Goal: Information Seeking & Learning: Check status

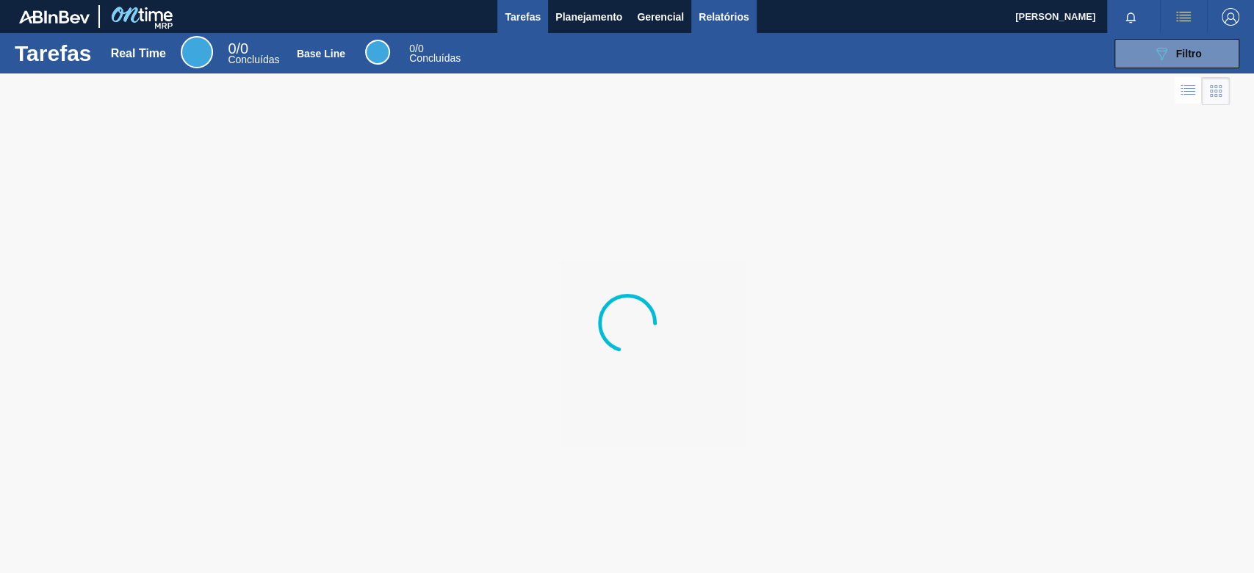
click at [707, 28] on button "Relatórios" at bounding box center [723, 16] width 65 height 33
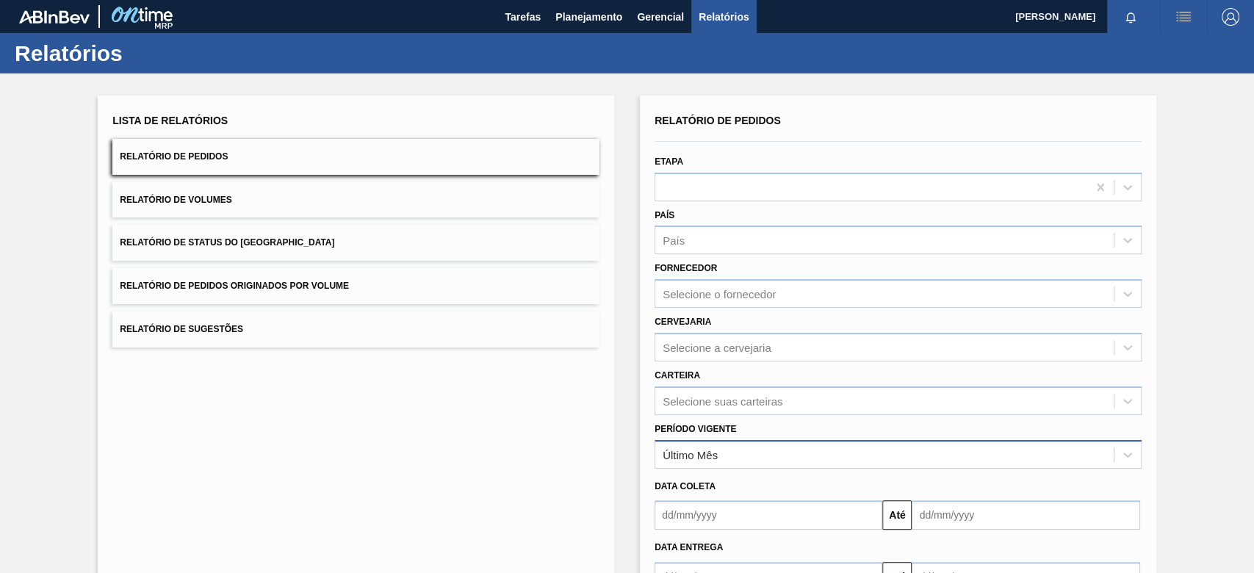
click at [694, 455] on div "Último Mês" at bounding box center [690, 454] width 55 height 12
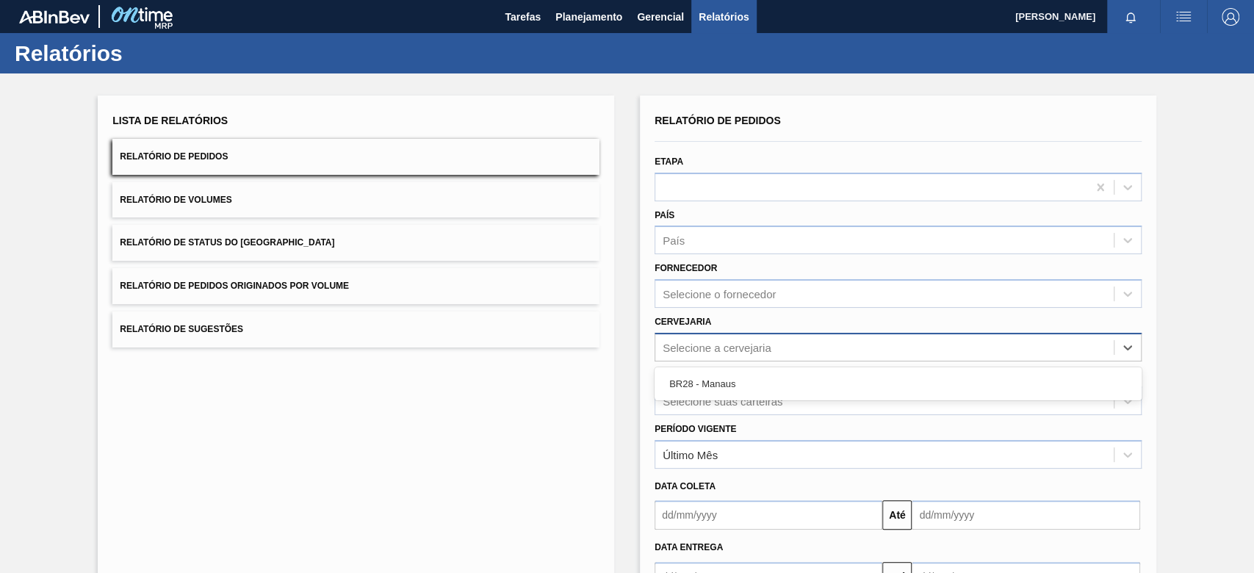
click at [704, 356] on div "Selecione a cervejaria" at bounding box center [884, 346] width 458 height 21
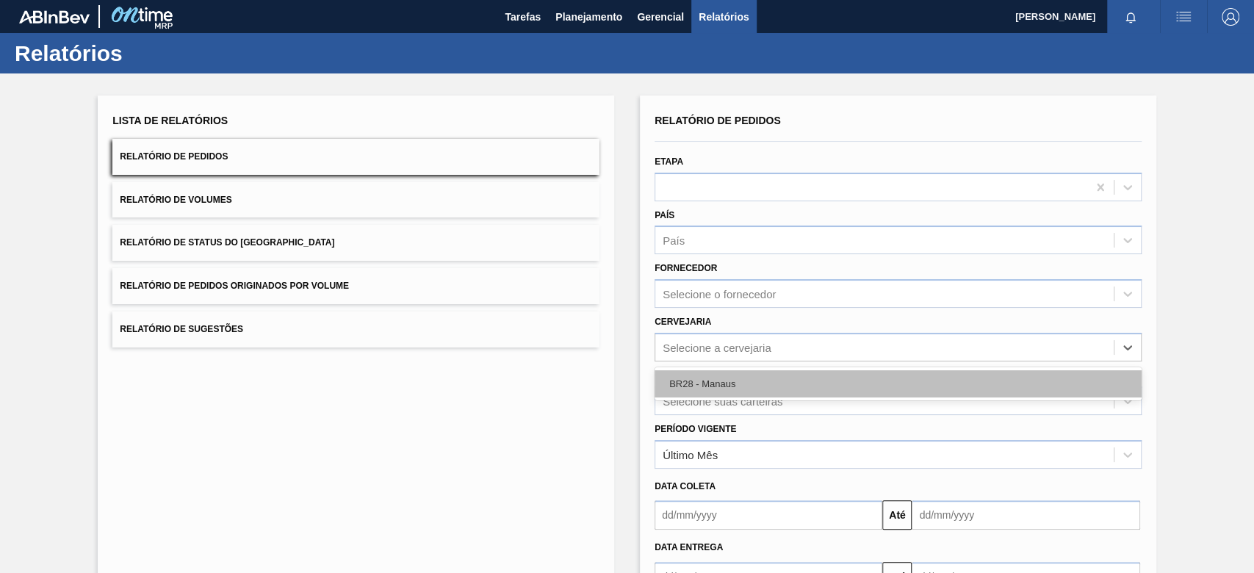
click at [704, 391] on div "BR28 - Manaus" at bounding box center [897, 383] width 487 height 27
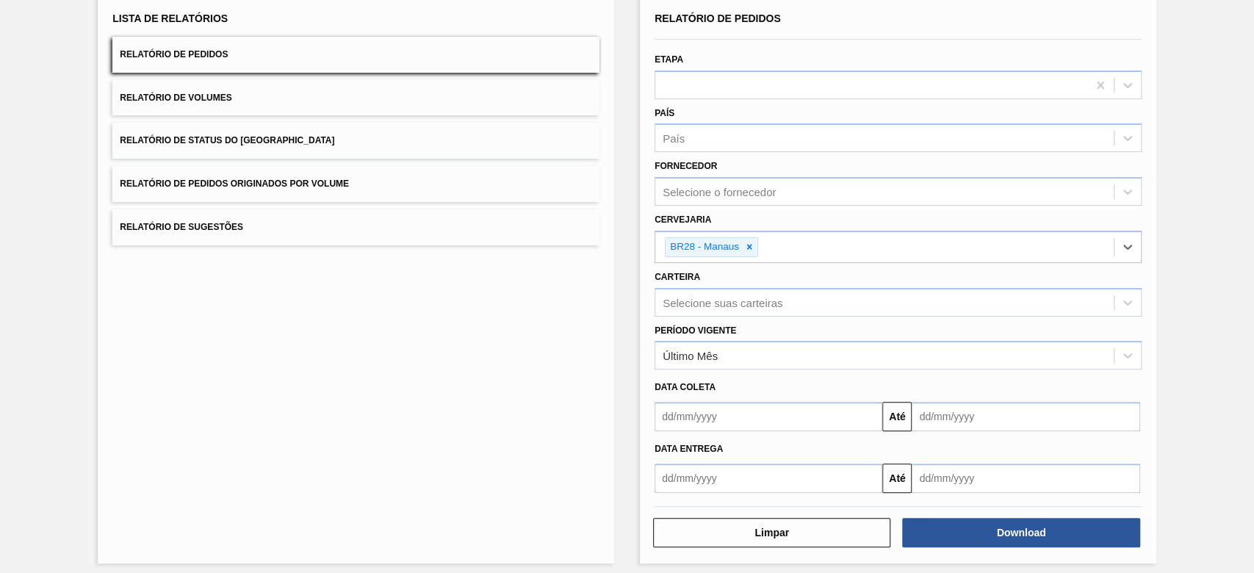
scroll to position [109, 0]
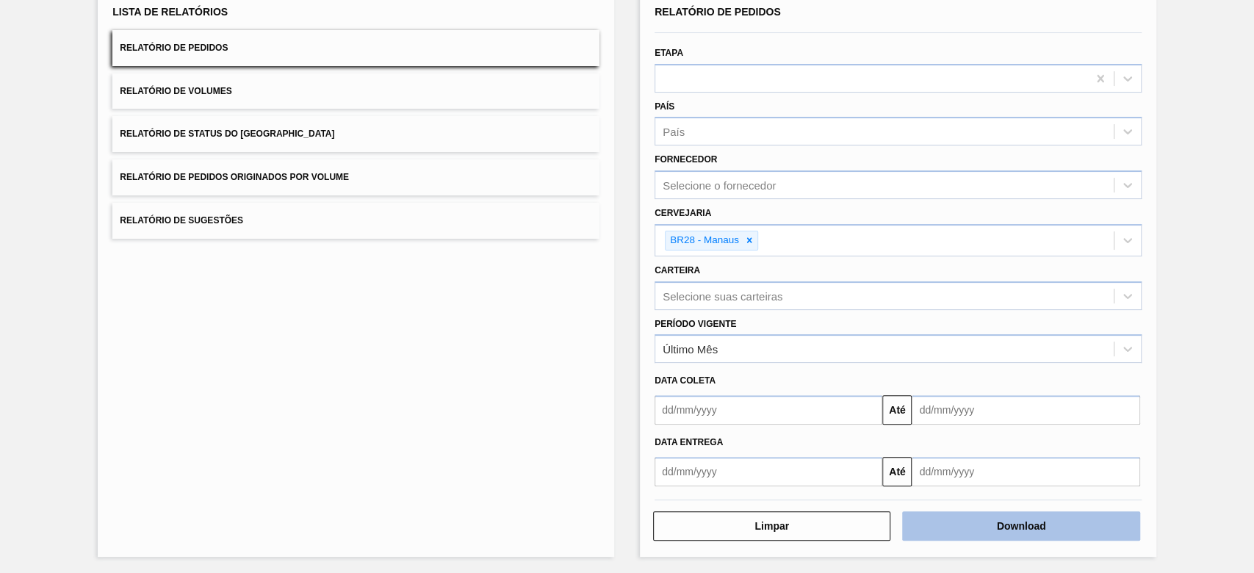
click at [932, 530] on button "Download" at bounding box center [1020, 525] width 237 height 29
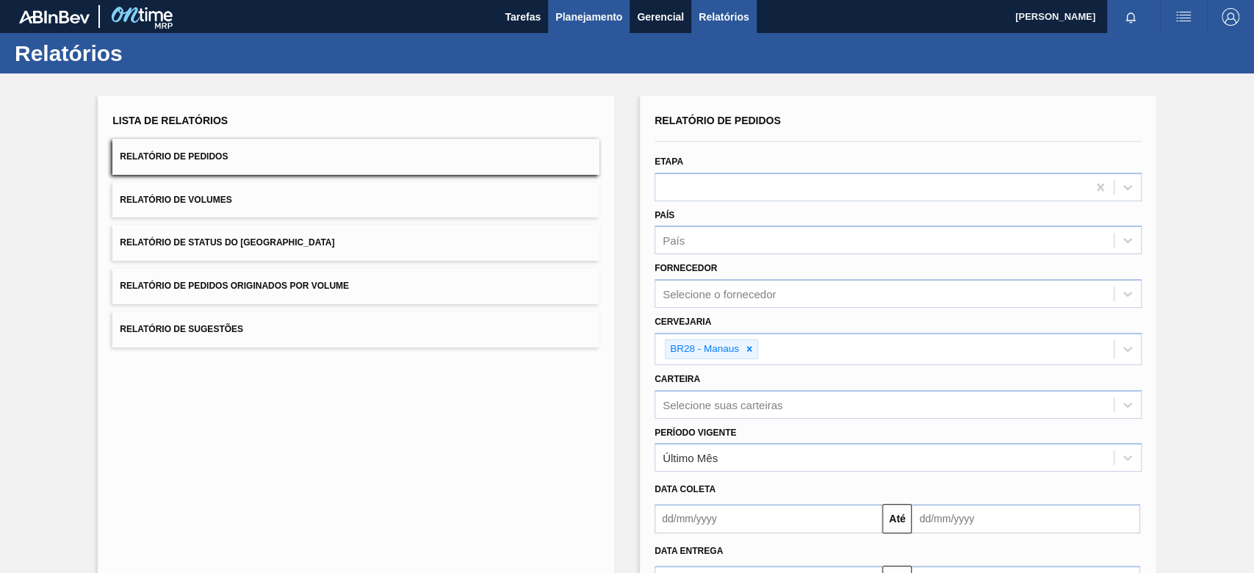
click at [585, 21] on span "Planejamento" at bounding box center [588, 17] width 67 height 18
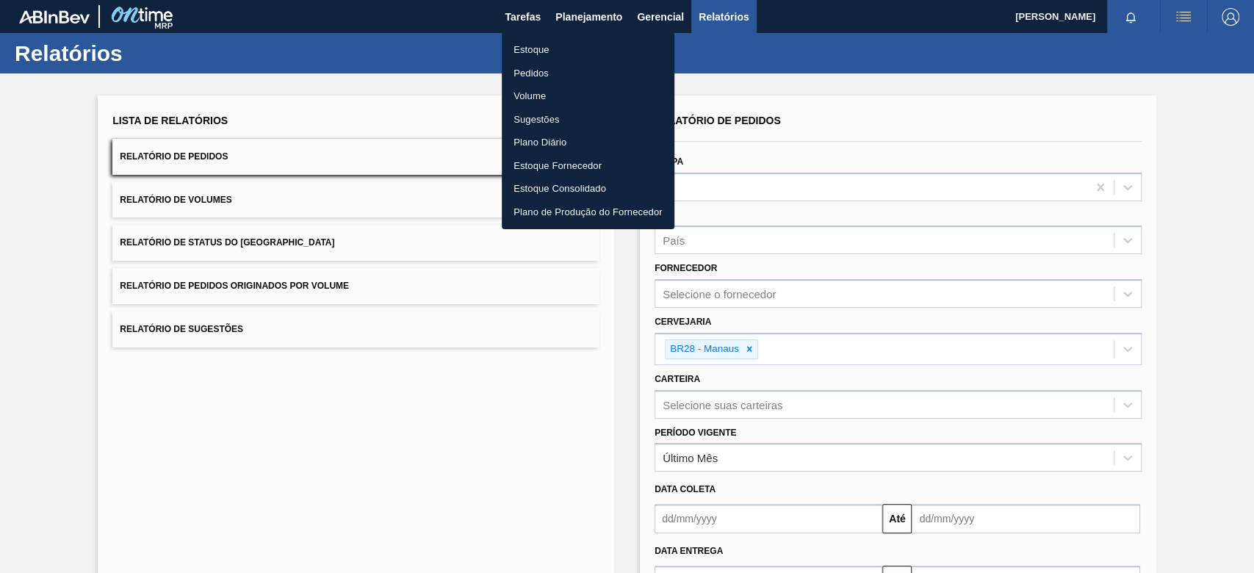
click at [569, 55] on li "Estoque" at bounding box center [588, 50] width 173 height 24
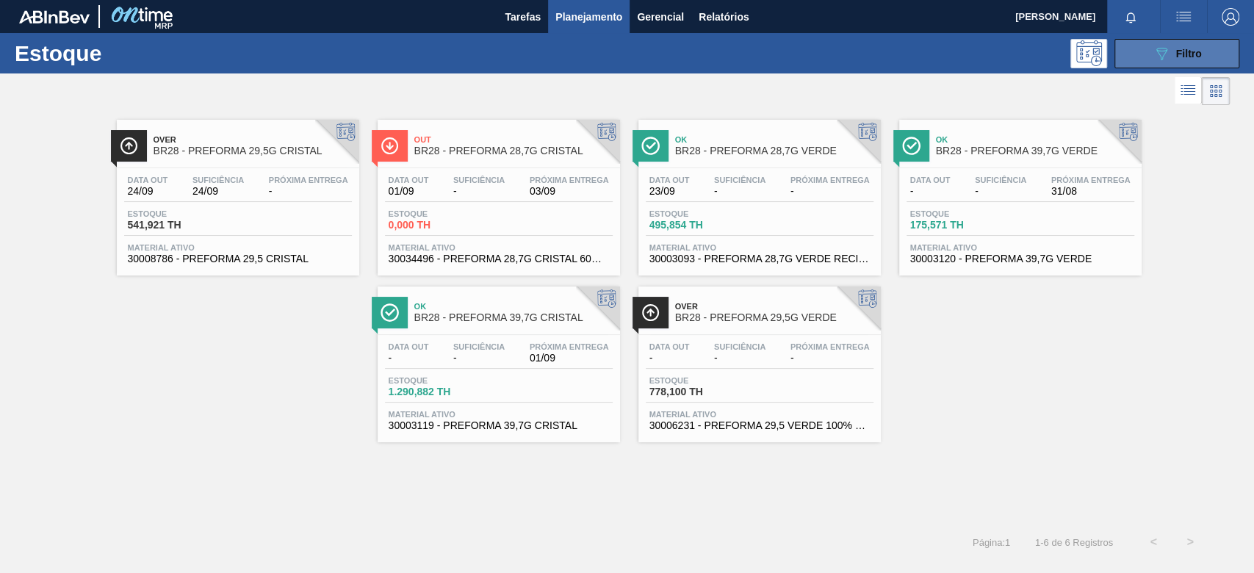
click at [1153, 56] on icon "089F7B8B-B2A5-4AFE-B5C0-19BA573D28AC" at bounding box center [1162, 54] width 18 height 18
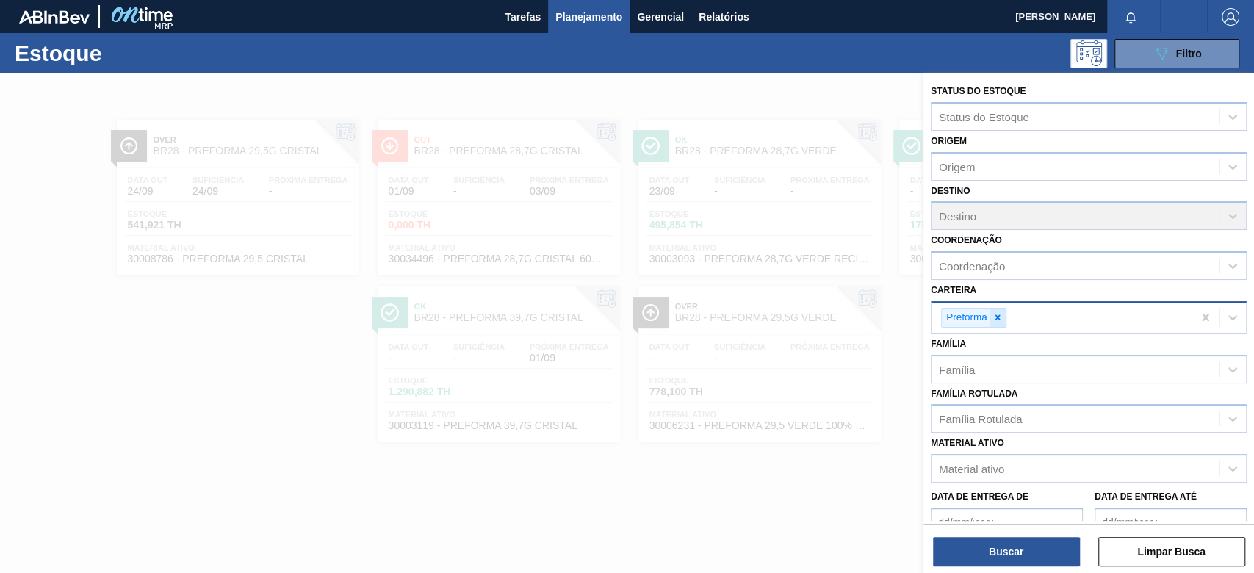
click at [994, 320] on icon at bounding box center [997, 317] width 10 height 10
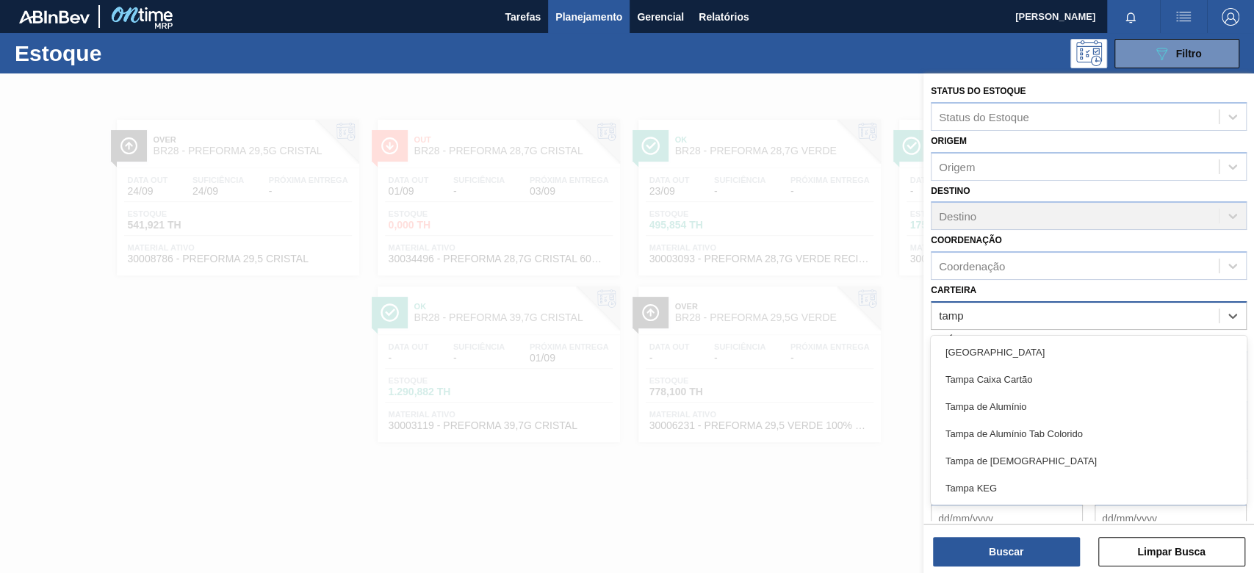
type input "[GEOGRAPHIC_DATA]"
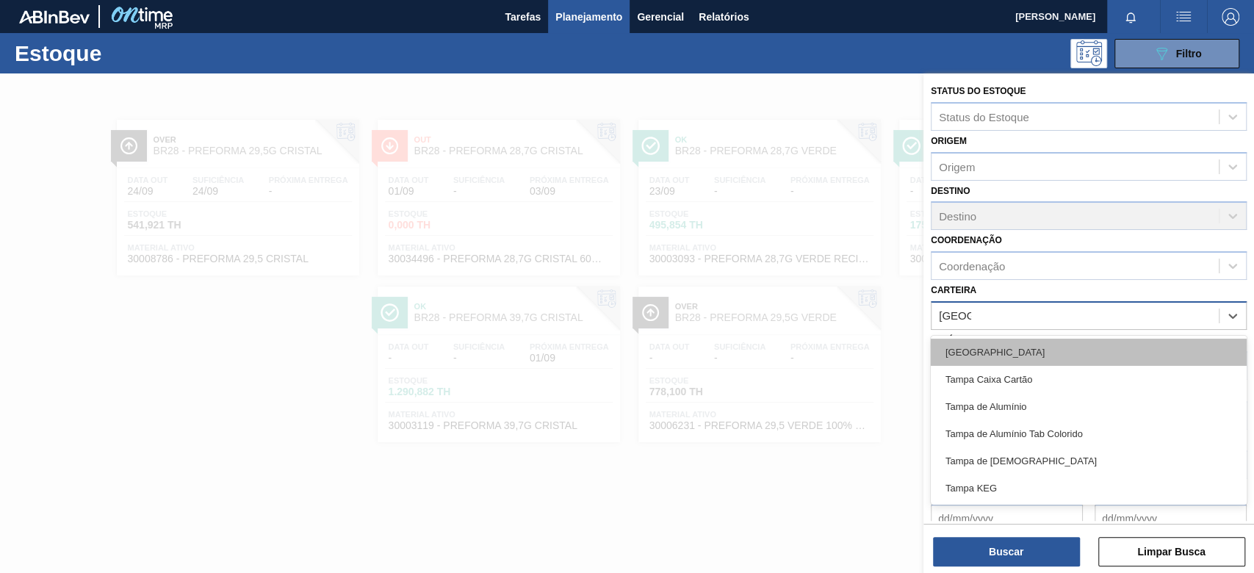
click at [986, 349] on div "[GEOGRAPHIC_DATA]" at bounding box center [1089, 352] width 316 height 27
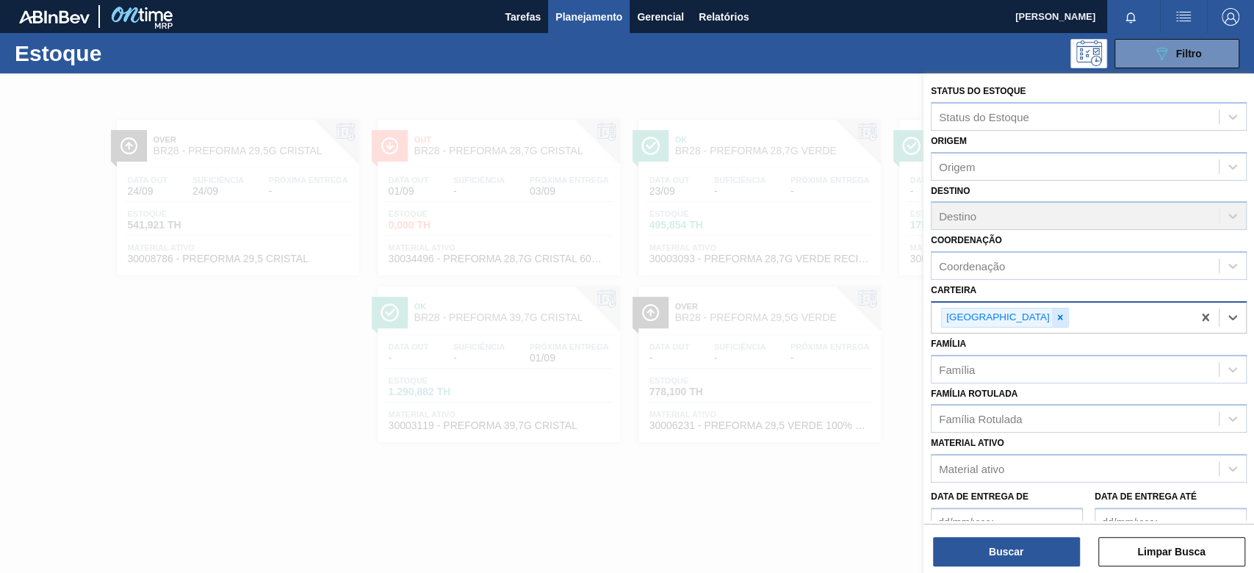
click at [1052, 315] on div at bounding box center [1060, 318] width 16 height 18
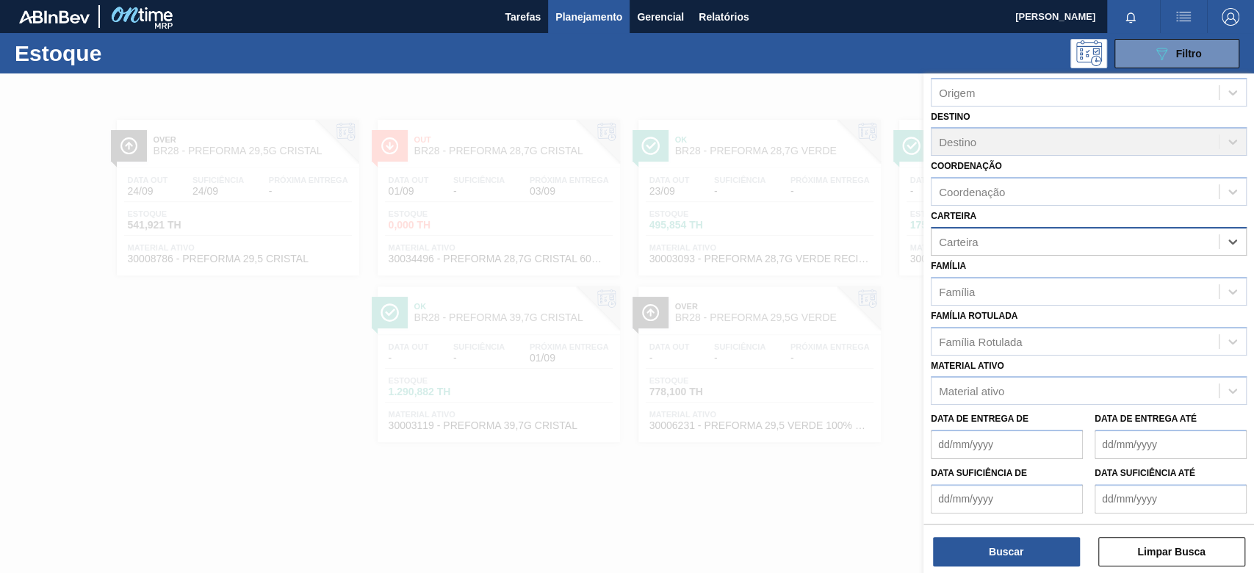
scroll to position [126, 0]
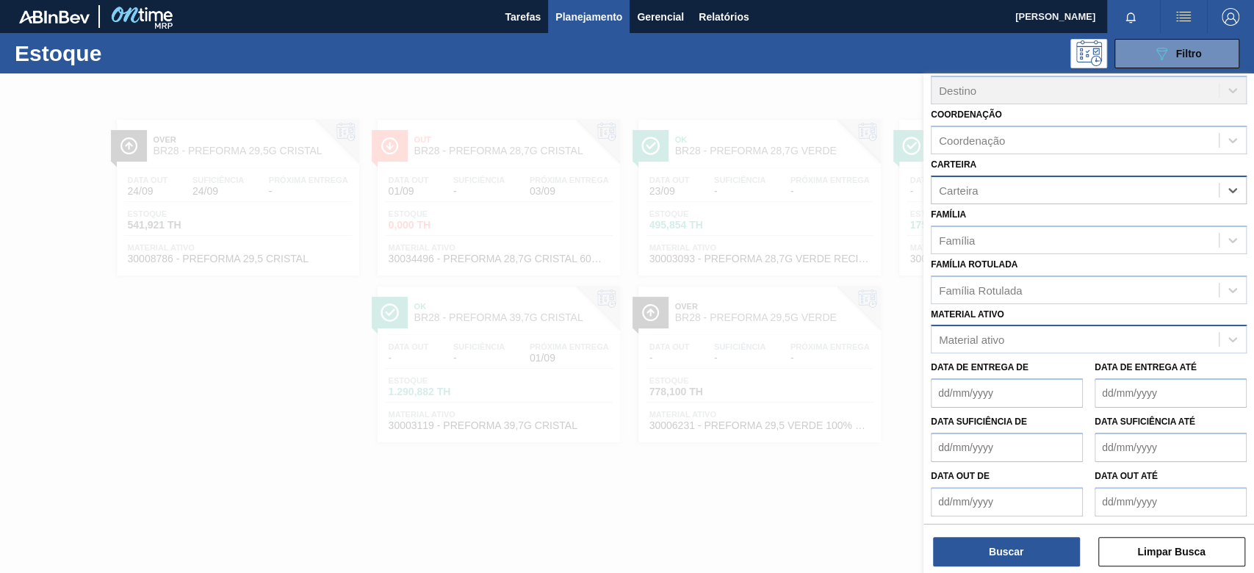
click at [1011, 335] on div "Material ativo" at bounding box center [1074, 339] width 287 height 21
paste ativo "30003188"
type ativo "30003188"
click at [1037, 367] on div "30003188 - TAMPA AL.CDL;PRATEADA;LATA-AUTOMATICA;" at bounding box center [1089, 375] width 316 height 27
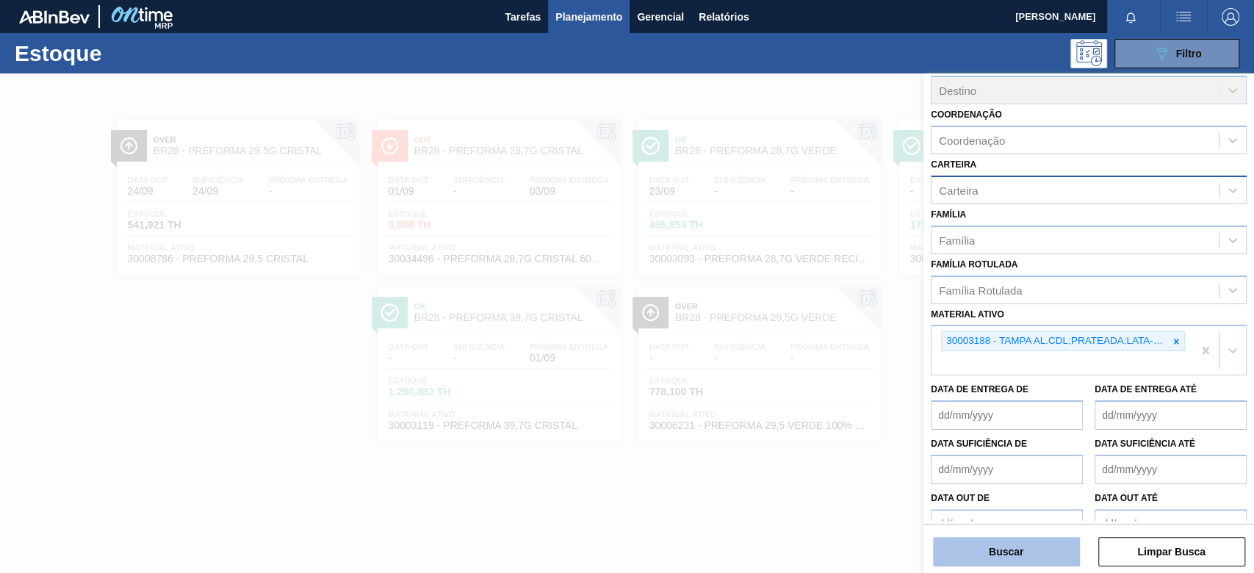
click at [993, 545] on button "Buscar" at bounding box center [1006, 551] width 147 height 29
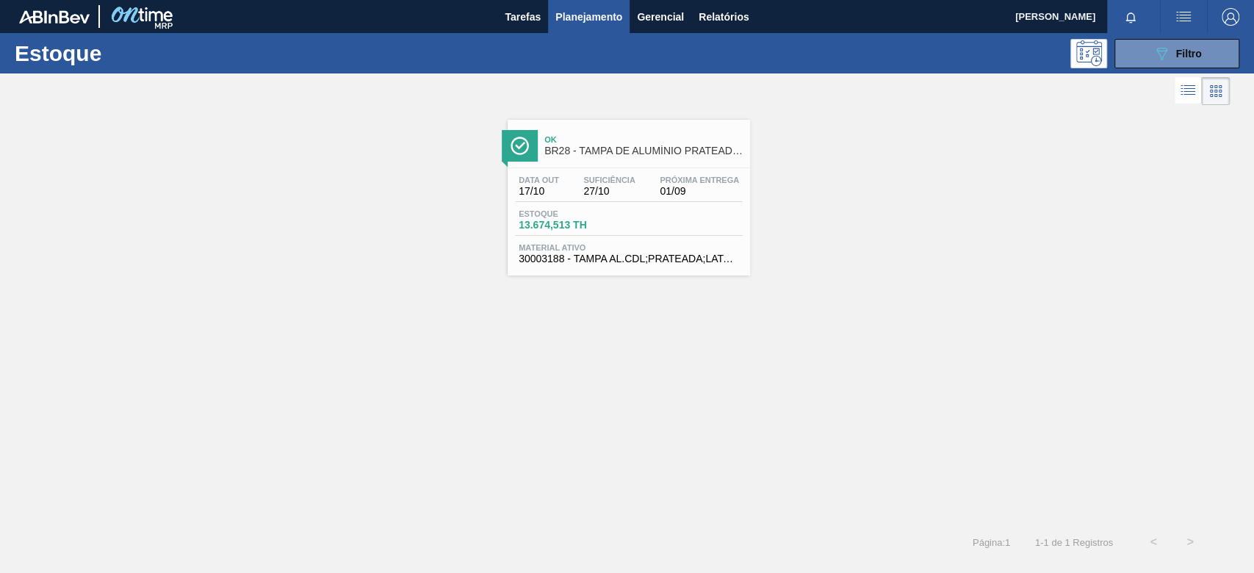
click at [612, 199] on div "Data [DATE] Suficiência 27/10 Próxima Entrega 01/09" at bounding box center [629, 189] width 228 height 26
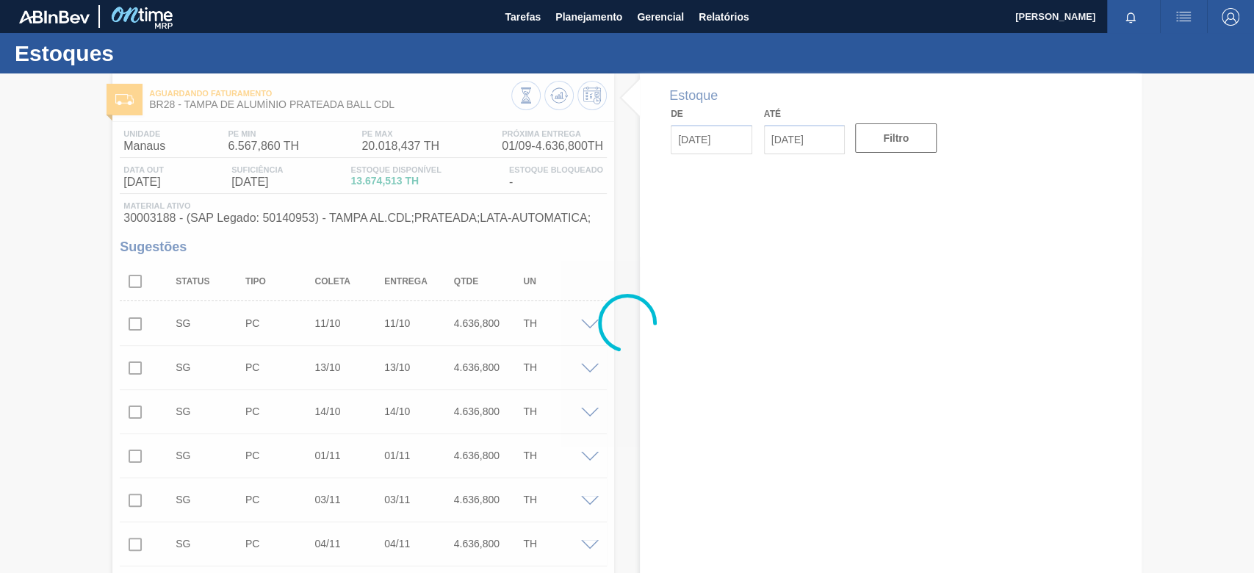
type input "[DATE]"
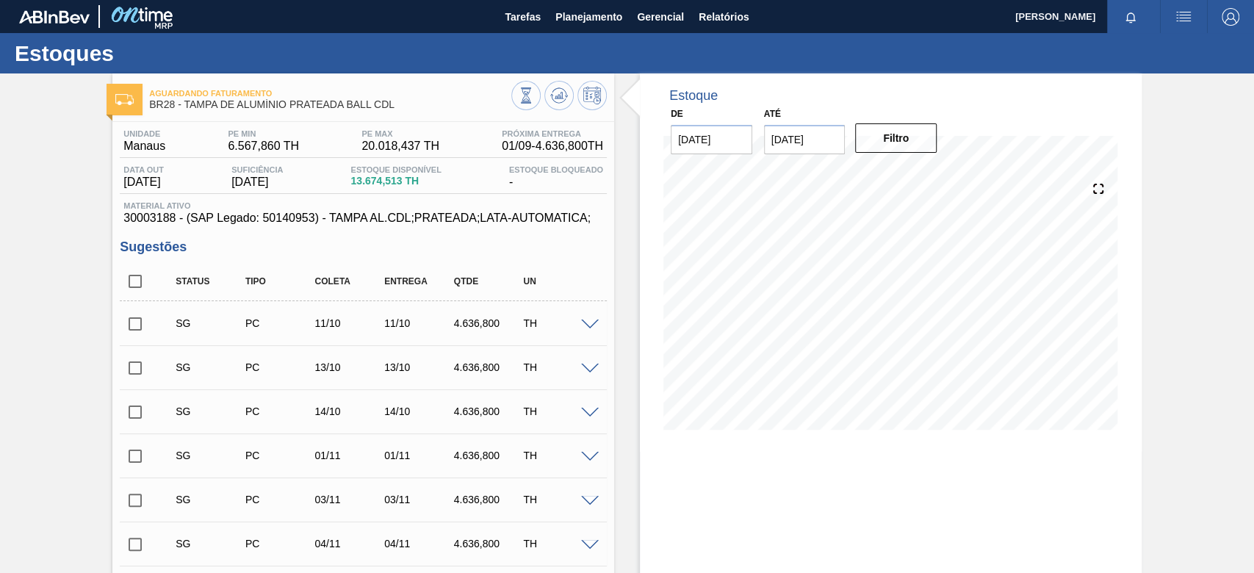
click at [153, 225] on span "30003188 - (SAP Legado: 50140953) - TAMPA AL.CDL;PRATEADA;LATA-AUTOMATICA;" at bounding box center [363, 218] width 480 height 13
copy span "30003188"
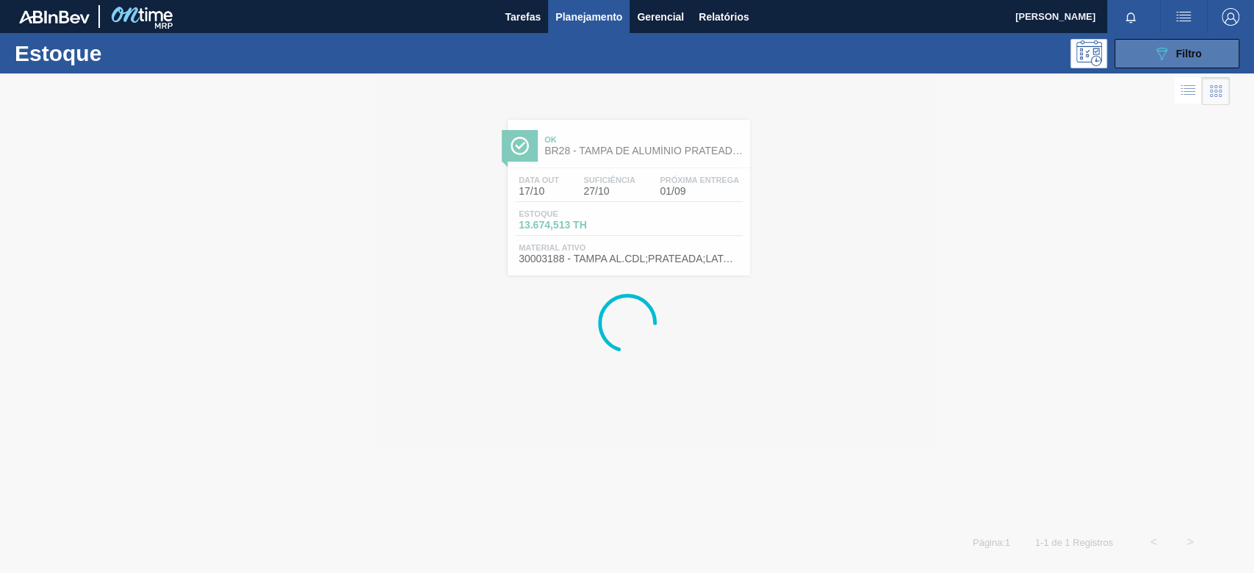
click at [1142, 46] on button "089F7B8B-B2A5-4AFE-B5C0-19BA573D28AC Filtro" at bounding box center [1176, 53] width 125 height 29
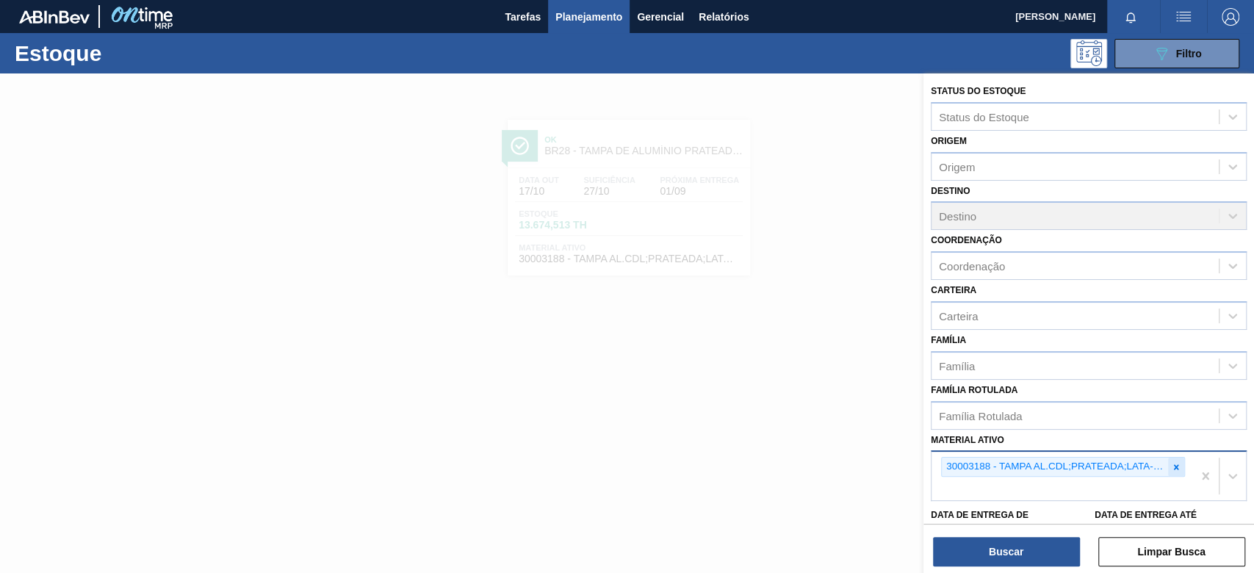
click at [1175, 466] on icon at bounding box center [1176, 466] width 5 height 5
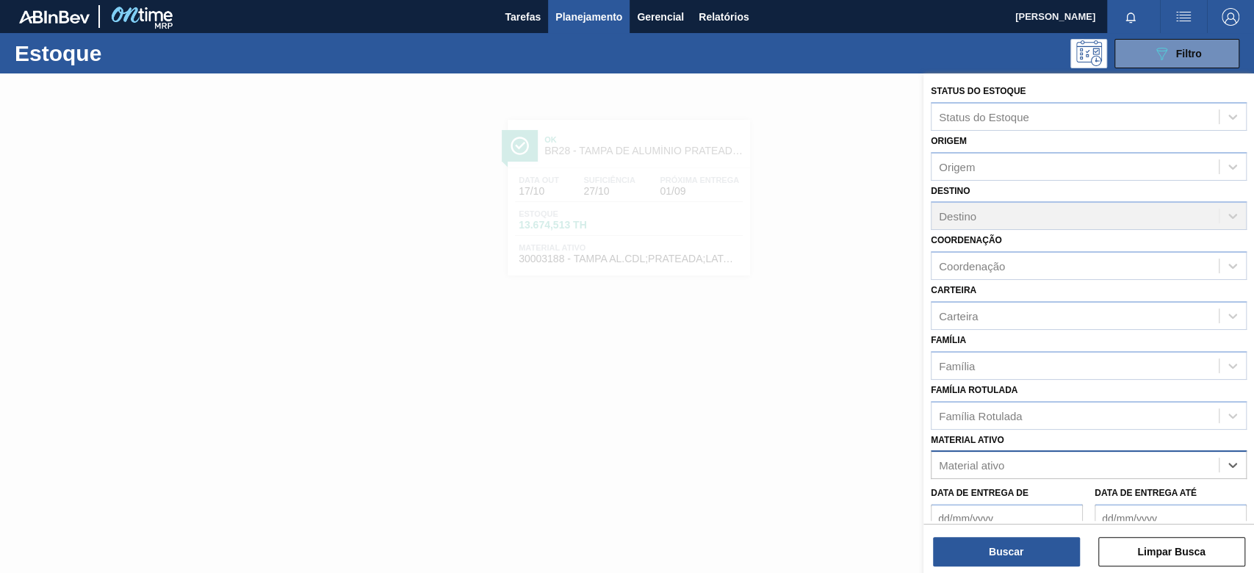
paste ativo "30003071"
type ativo "30003071"
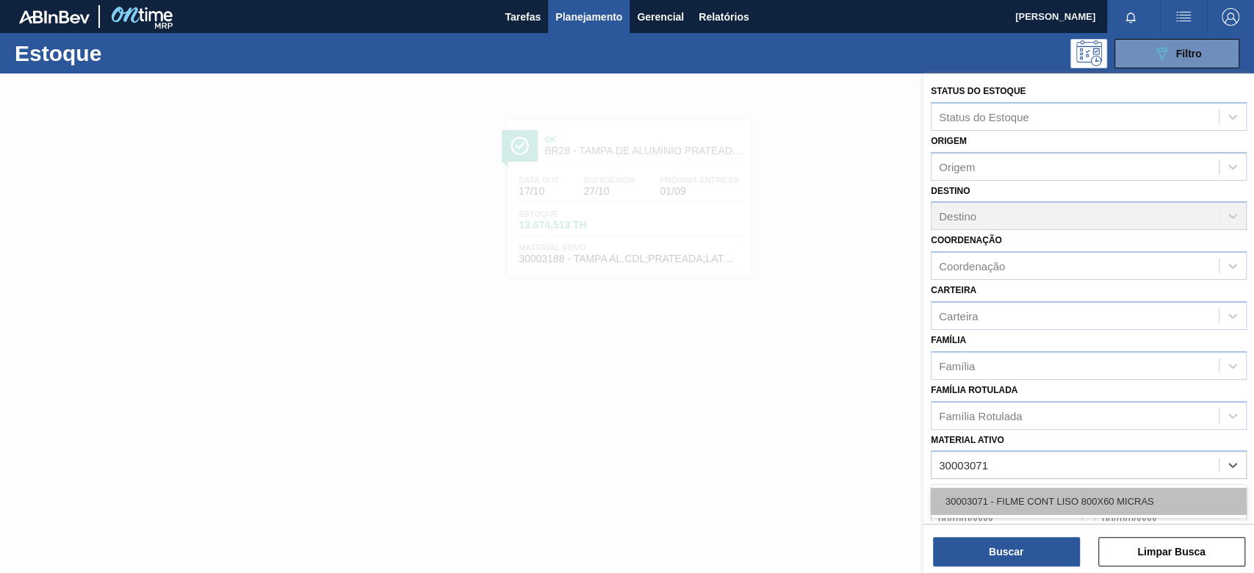
click at [1029, 493] on div "30003071 - FILME CONT LISO 800X60 MICRAS" at bounding box center [1089, 501] width 316 height 27
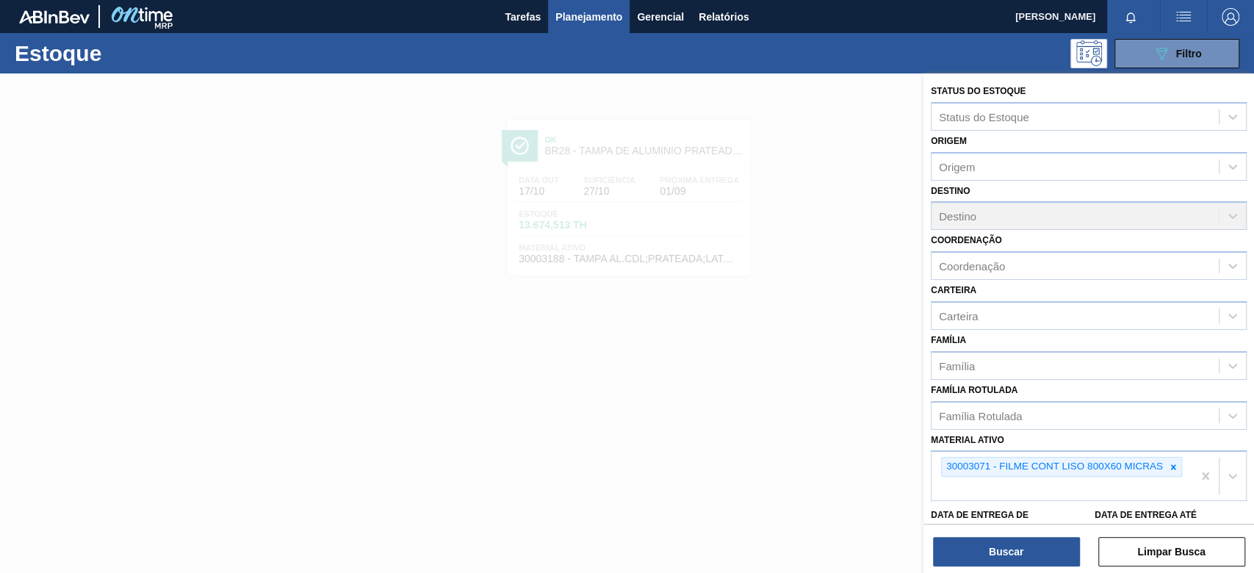
click at [1020, 529] on div "Buscar Limpar Busca" at bounding box center [1088, 544] width 331 height 41
click at [1018, 545] on button "Buscar" at bounding box center [1006, 551] width 147 height 29
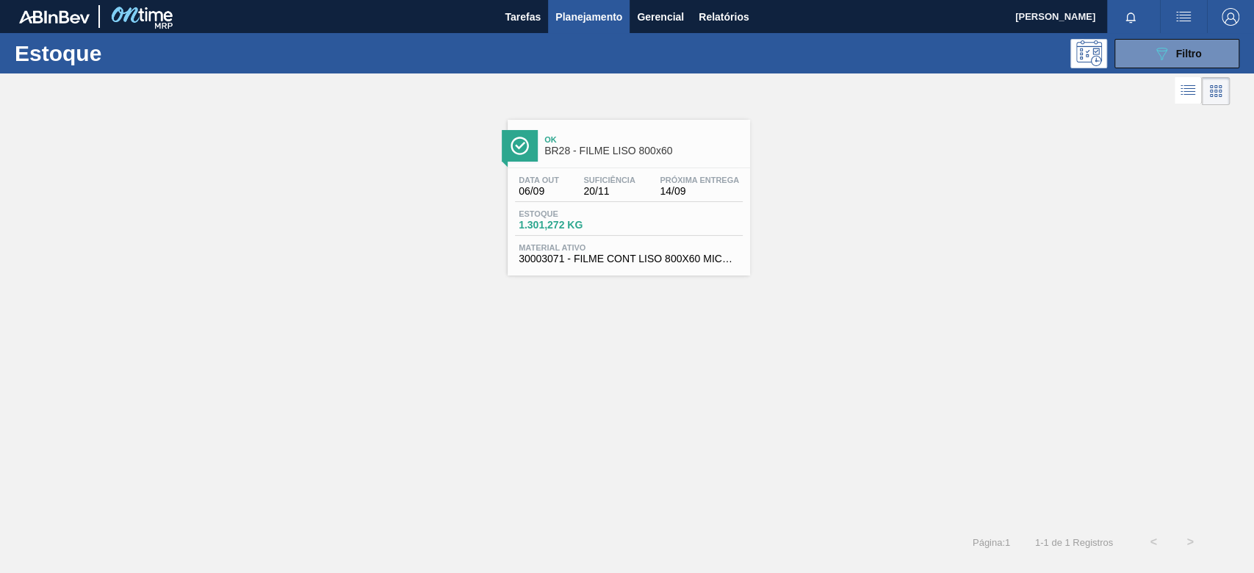
click at [594, 201] on div "Data [DATE] Suficiência 20/11 Próxima Entrega 14/09" at bounding box center [629, 189] width 228 height 26
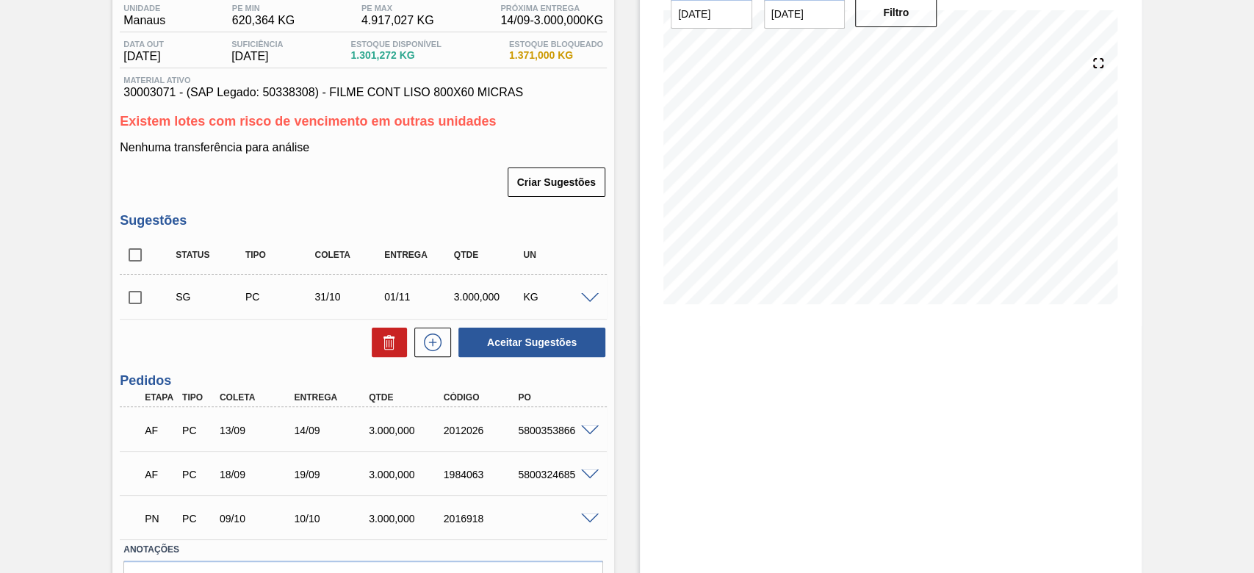
scroll to position [195, 0]
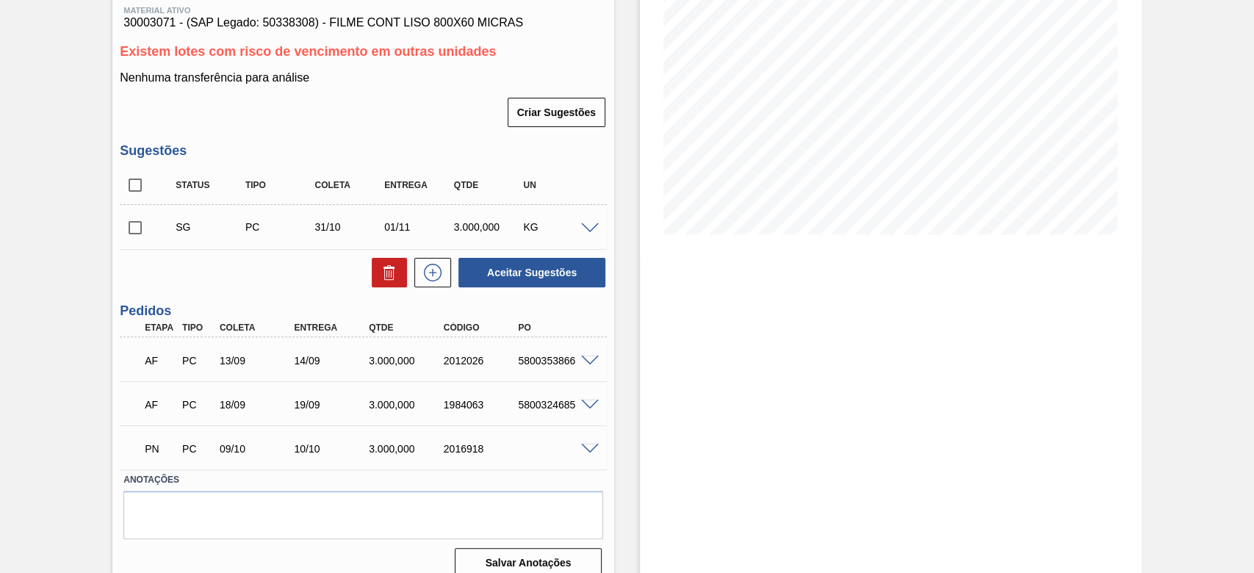
click at [544, 365] on div "5800353866" at bounding box center [555, 361] width 83 height 12
copy div "5800353866"
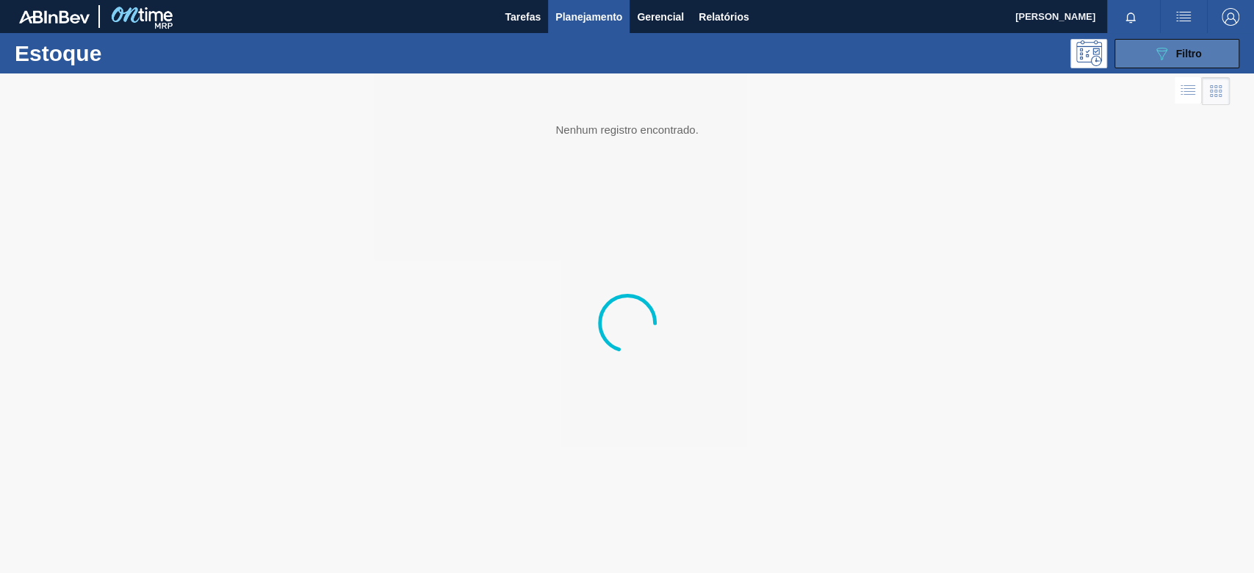
click at [1166, 54] on icon "089F7B8B-B2A5-4AFE-B5C0-19BA573D28AC" at bounding box center [1162, 54] width 18 height 18
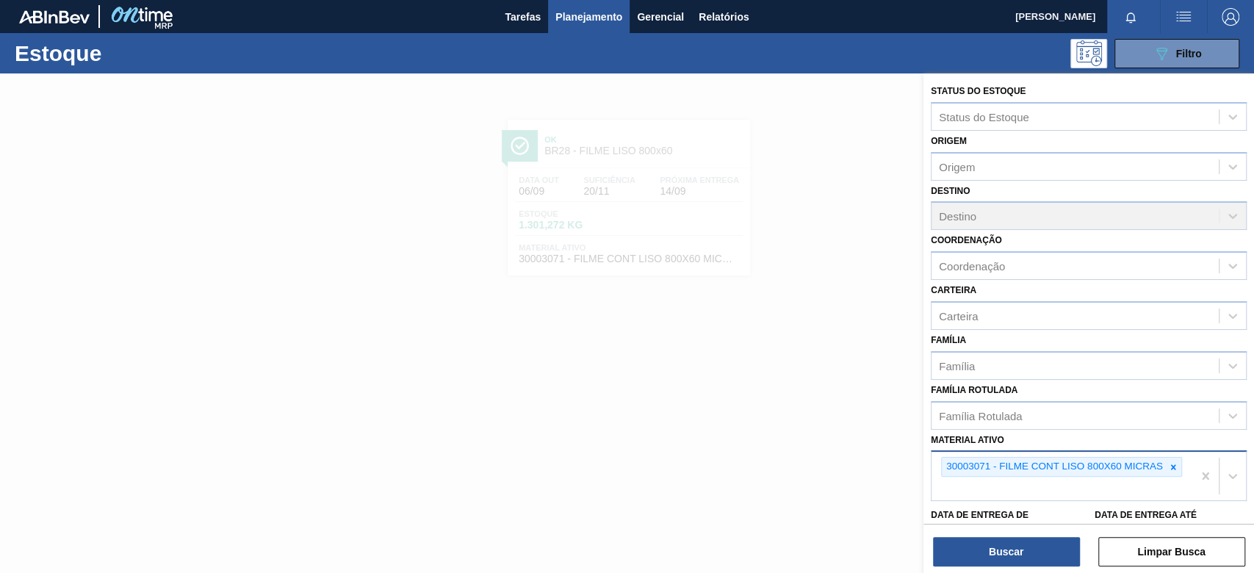
click at [1006, 491] on div "30003071 - FILME CONT LISO 800X60 MICRAS" at bounding box center [1061, 476] width 261 height 48
paste ativo "30030615"
type ativo "30030615"
click at [1002, 519] on div "30030615 - FILME LISO 375X40" at bounding box center [1089, 523] width 316 height 27
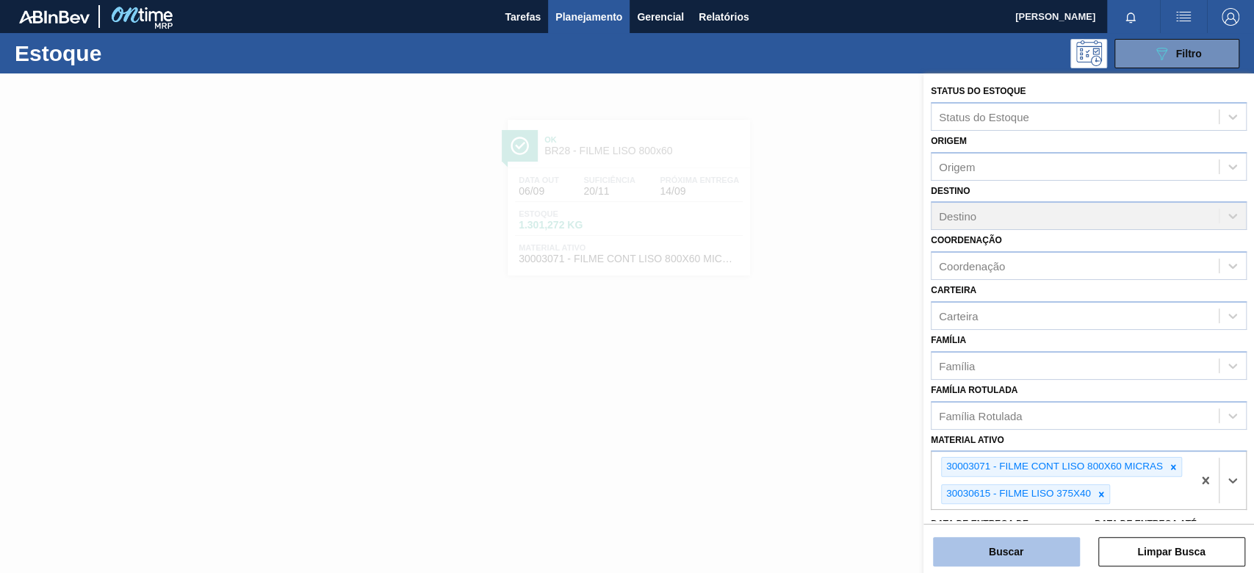
click at [1003, 552] on button "Buscar" at bounding box center [1006, 551] width 147 height 29
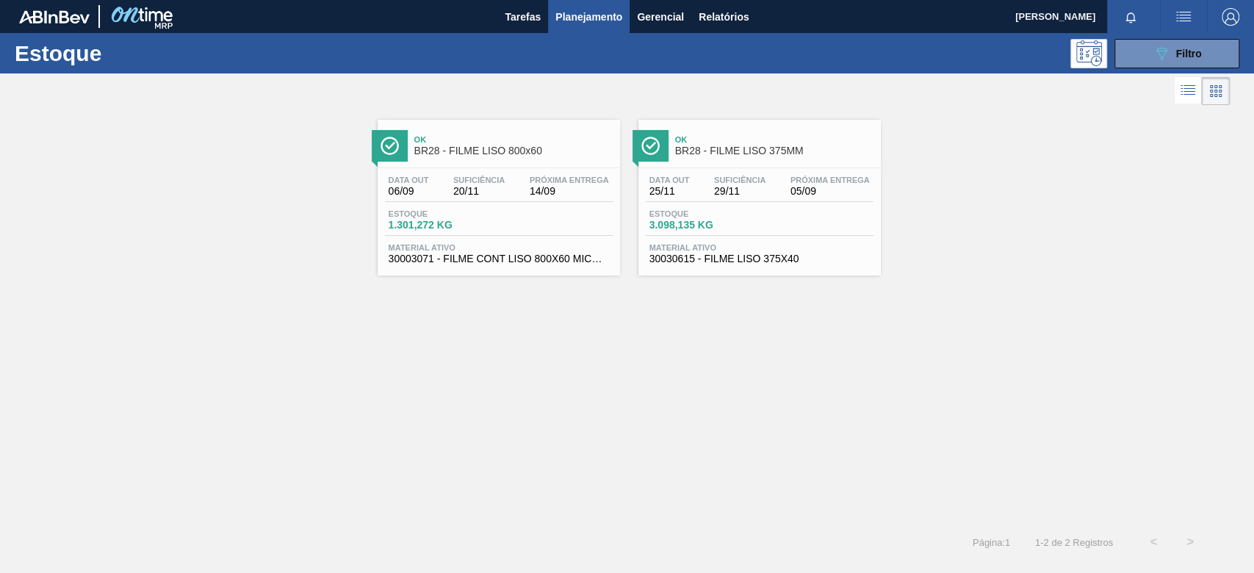
click at [729, 197] on div "Data [DATE] Suficiência 29/11 Próxima Entrega 05/09" at bounding box center [760, 189] width 228 height 26
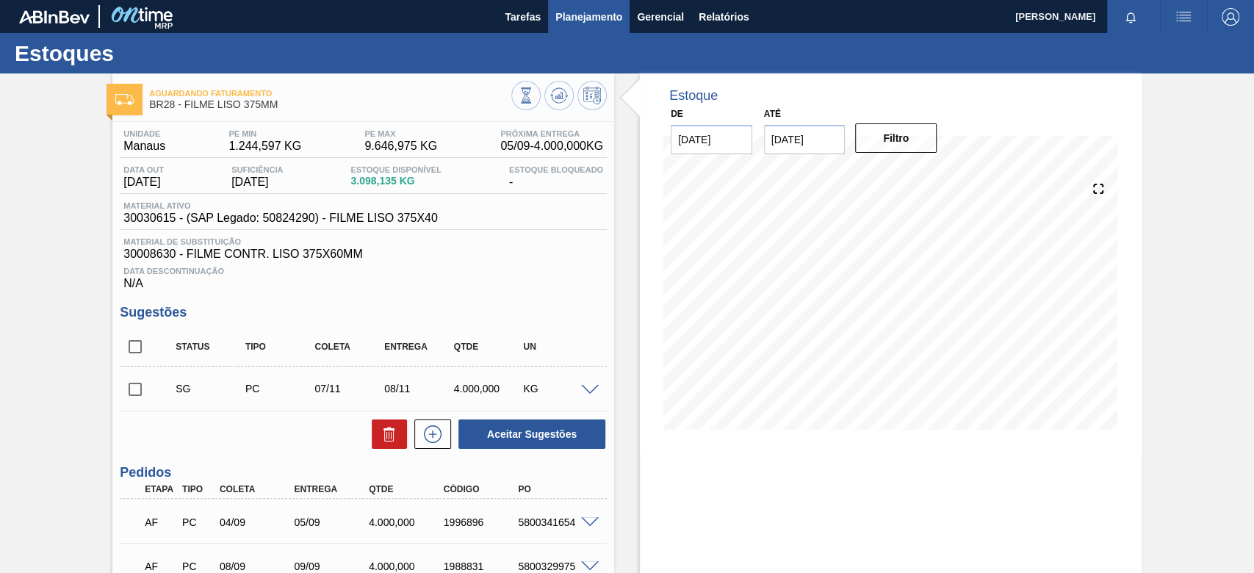
click at [565, 30] on button "Planejamento" at bounding box center [589, 16] width 82 height 33
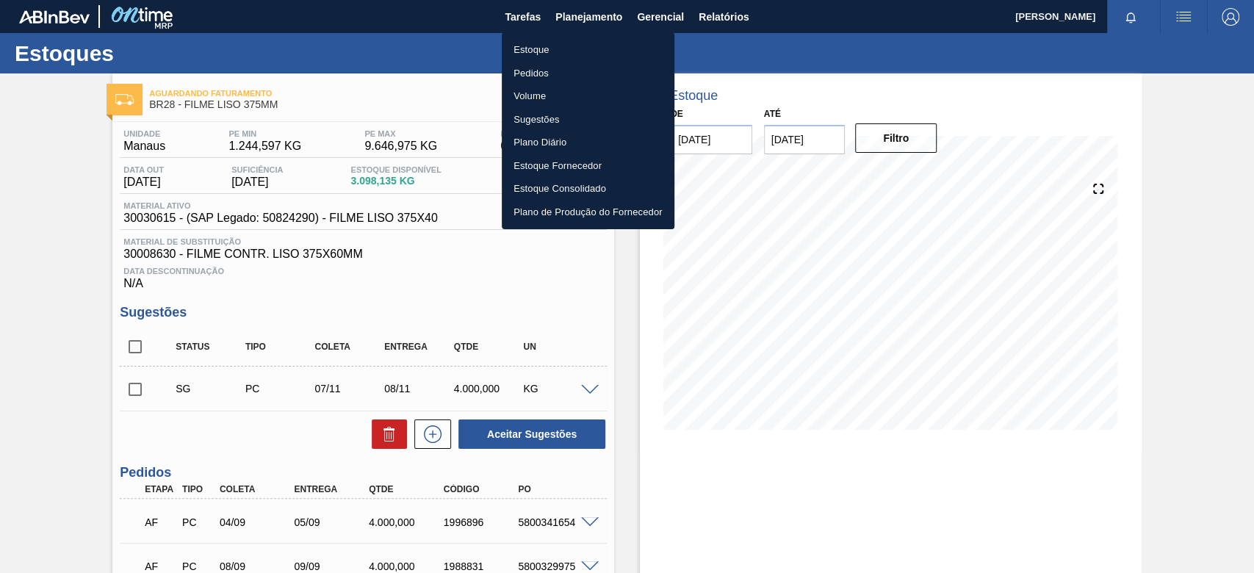
click at [545, 56] on li "Estoque" at bounding box center [588, 50] width 173 height 24
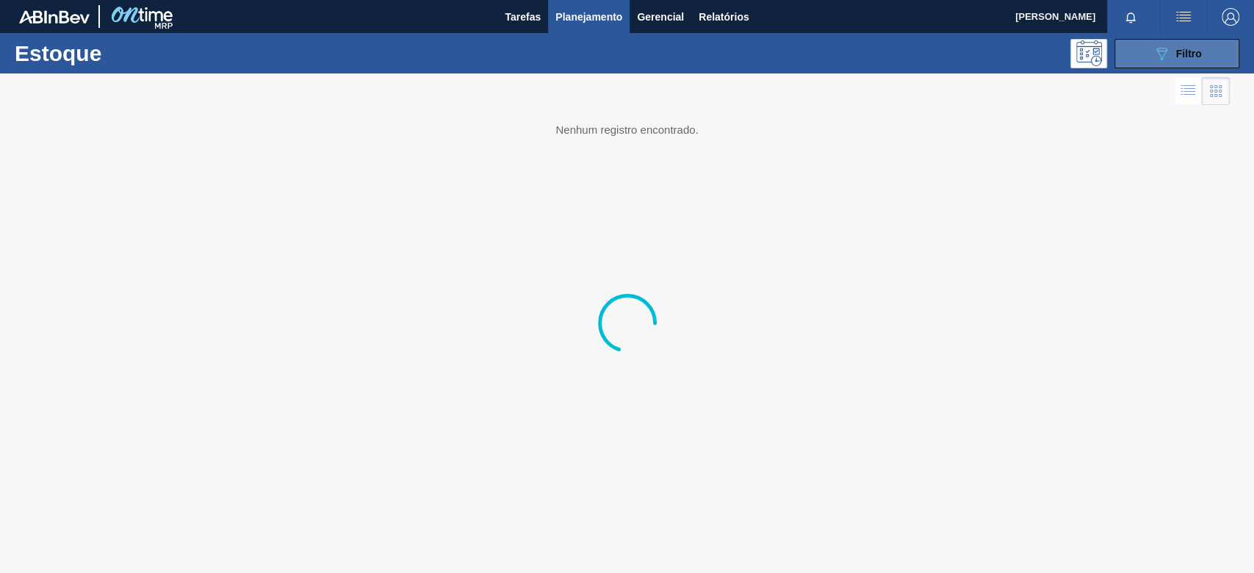
drag, startPoint x: 1153, startPoint y: 42, endPoint x: 1155, endPoint y: 65, distance: 22.9
click at [1153, 42] on button "089F7B8B-B2A5-4AFE-B5C0-19BA573D28AC Filtro" at bounding box center [1176, 53] width 125 height 29
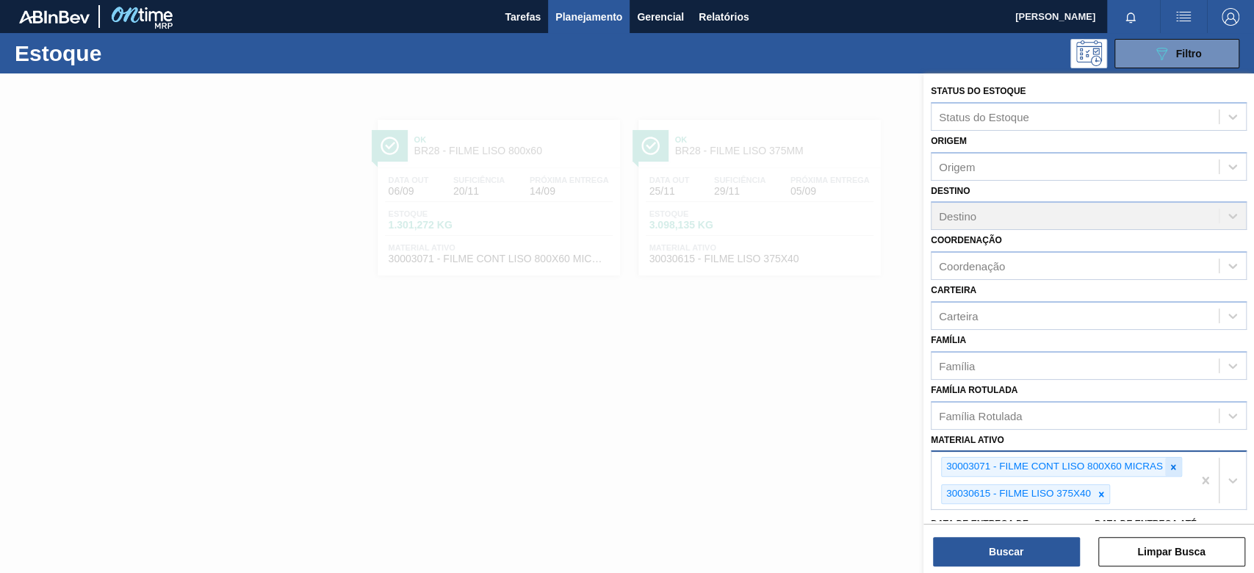
click at [1175, 462] on icon at bounding box center [1173, 467] width 10 height 10
click at [1102, 491] on icon at bounding box center [1100, 493] width 5 height 5
click at [1161, 465] on div "30003071 - FILME CONT LISO 800X60 MICRAS" at bounding box center [1053, 467] width 223 height 18
click at [1170, 464] on icon at bounding box center [1172, 466] width 5 height 5
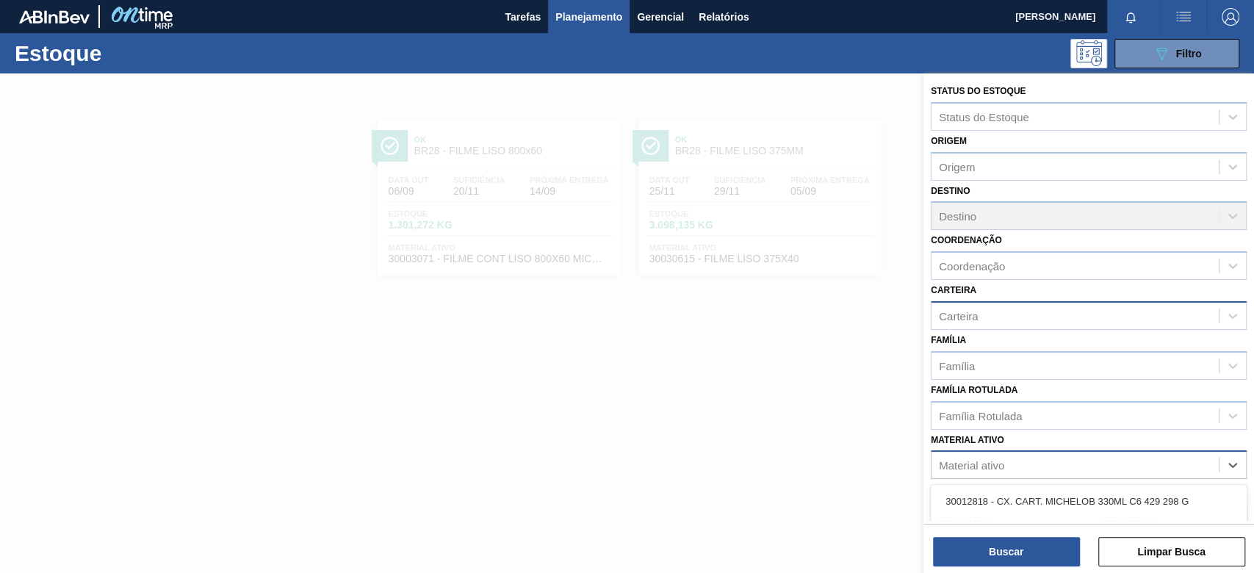
click at [1032, 315] on div "Carteira" at bounding box center [1074, 315] width 287 height 21
type input "pre"
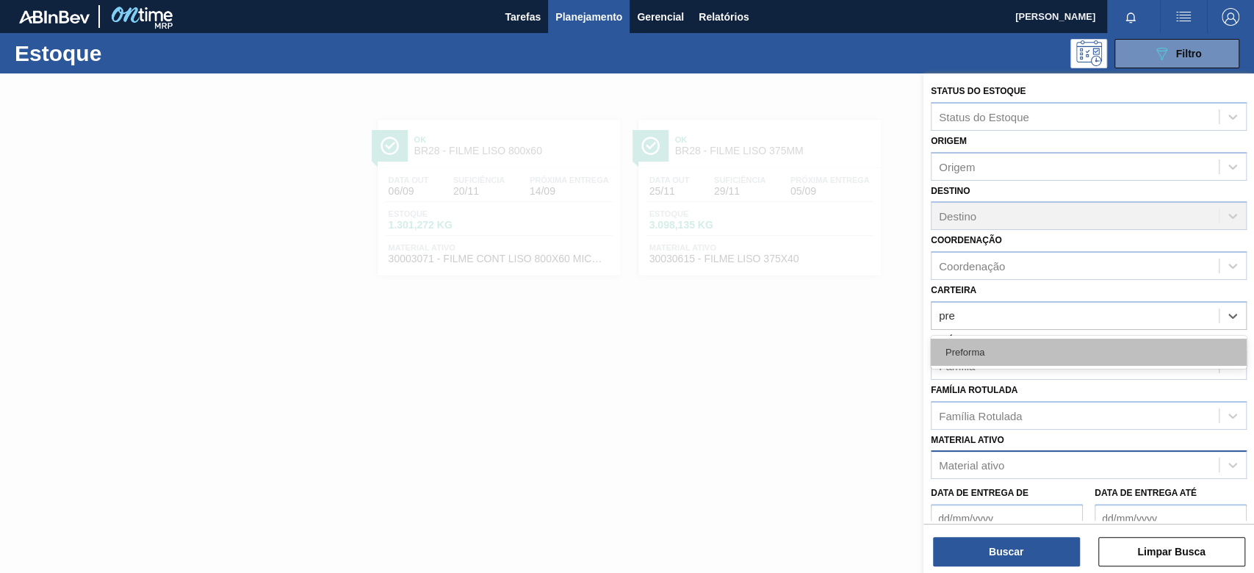
click at [1017, 348] on div "Preforma" at bounding box center [1089, 352] width 316 height 27
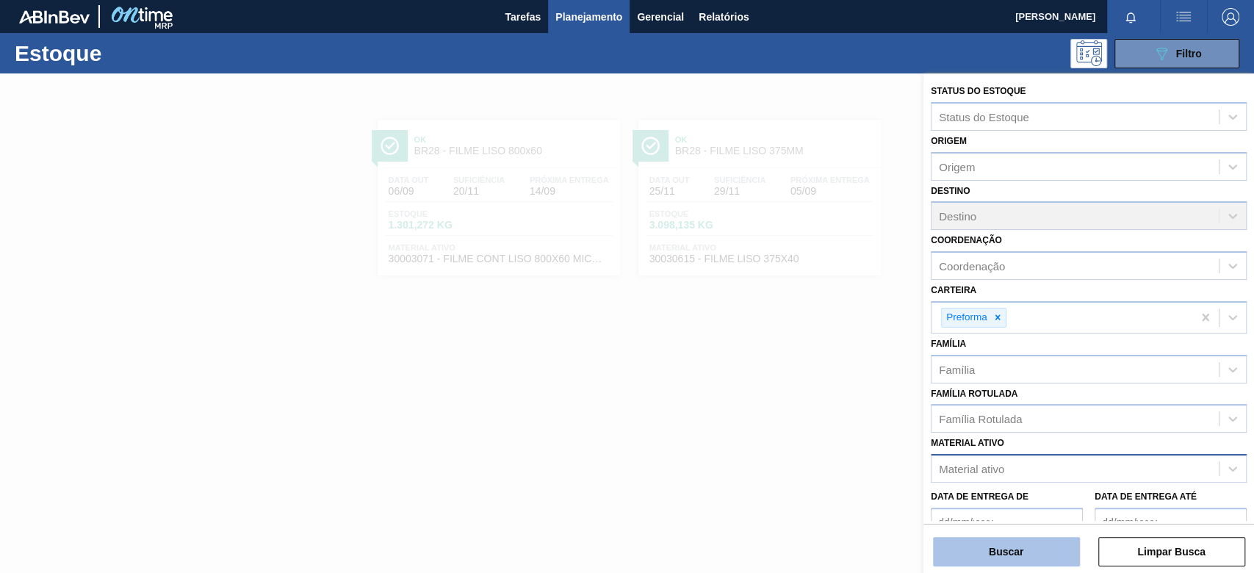
click at [1001, 553] on button "Buscar" at bounding box center [1006, 551] width 147 height 29
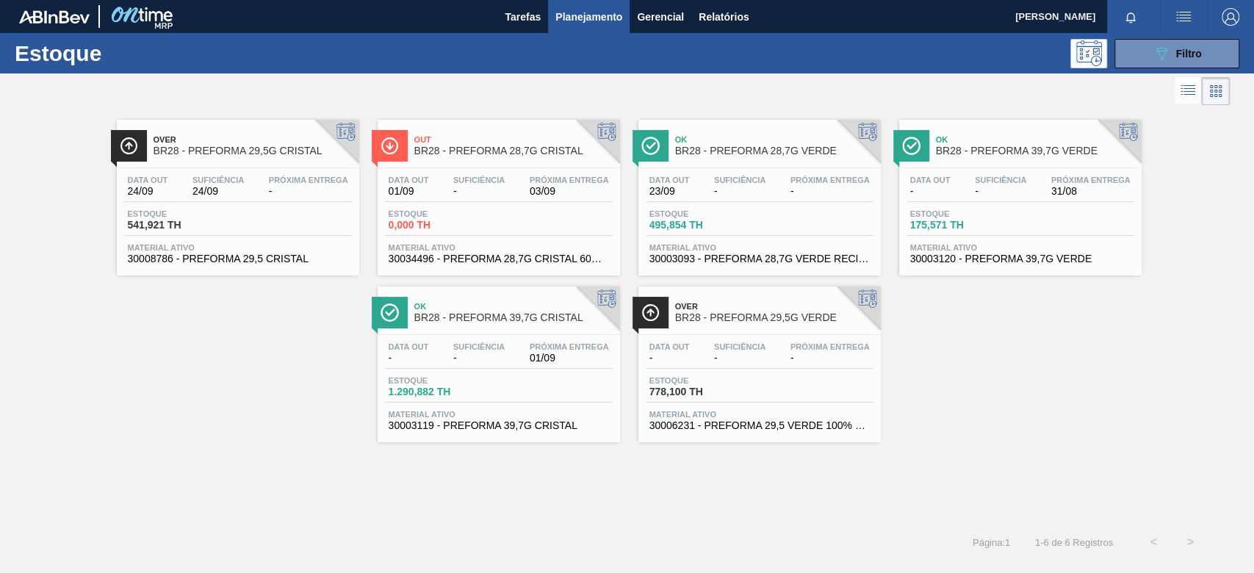
click at [964, 208] on div "Data out - Suficiência - Próxima Entrega 31/08 Estoque 175,571 TH Material ativ…" at bounding box center [1020, 218] width 242 height 100
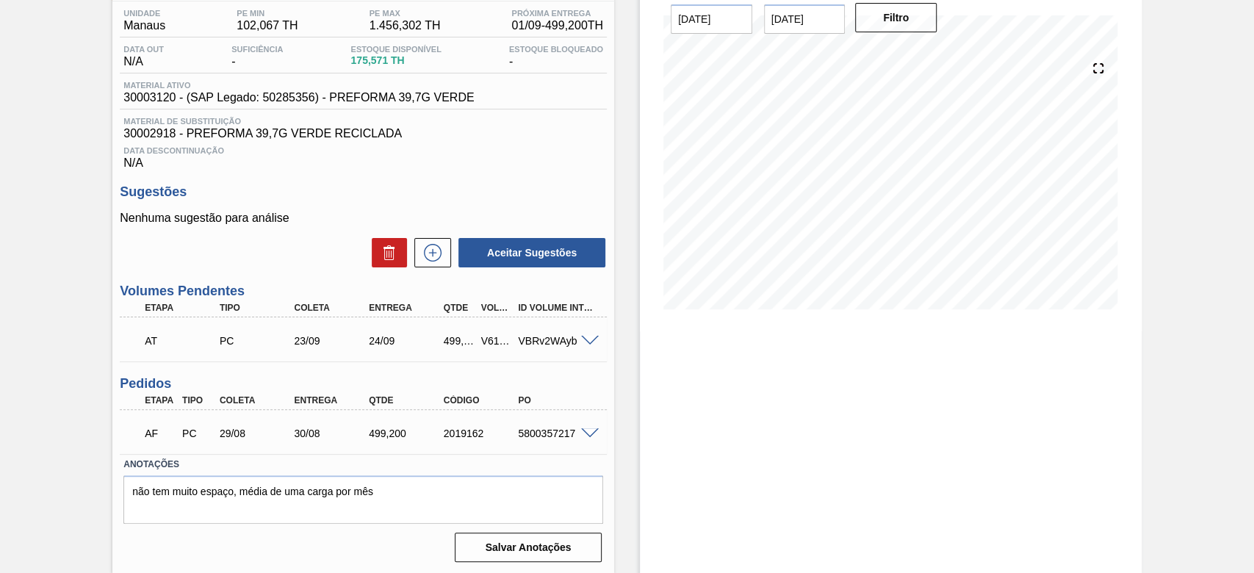
scroll to position [123, 0]
click at [539, 435] on div "5800357217" at bounding box center [555, 432] width 83 height 12
copy div "5800357217"
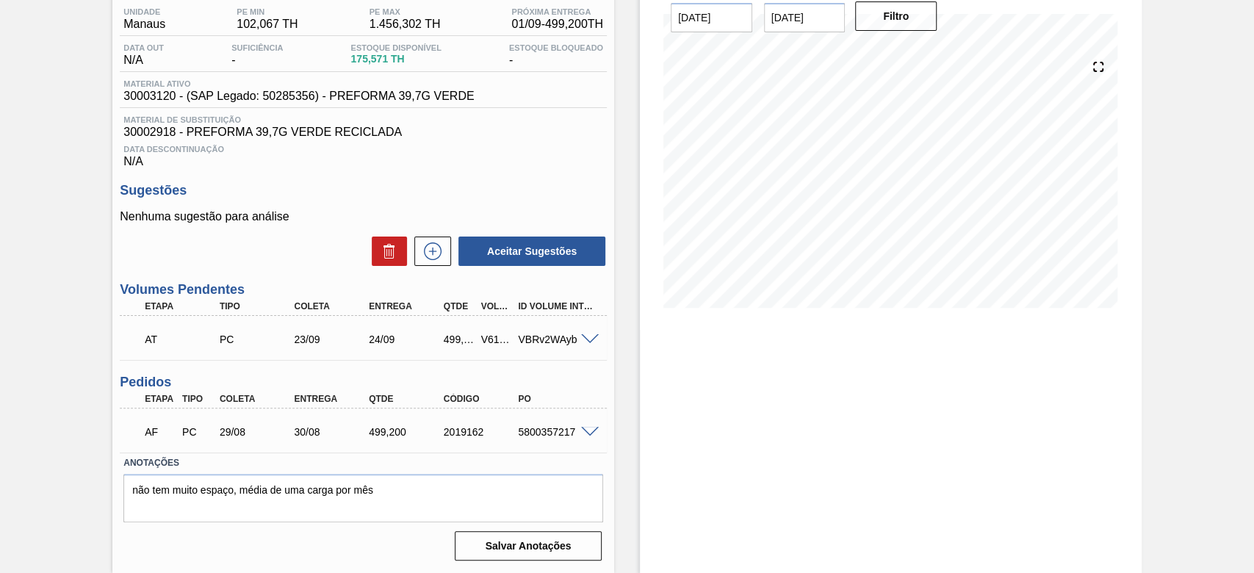
click at [581, 428] on span at bounding box center [590, 432] width 18 height 11
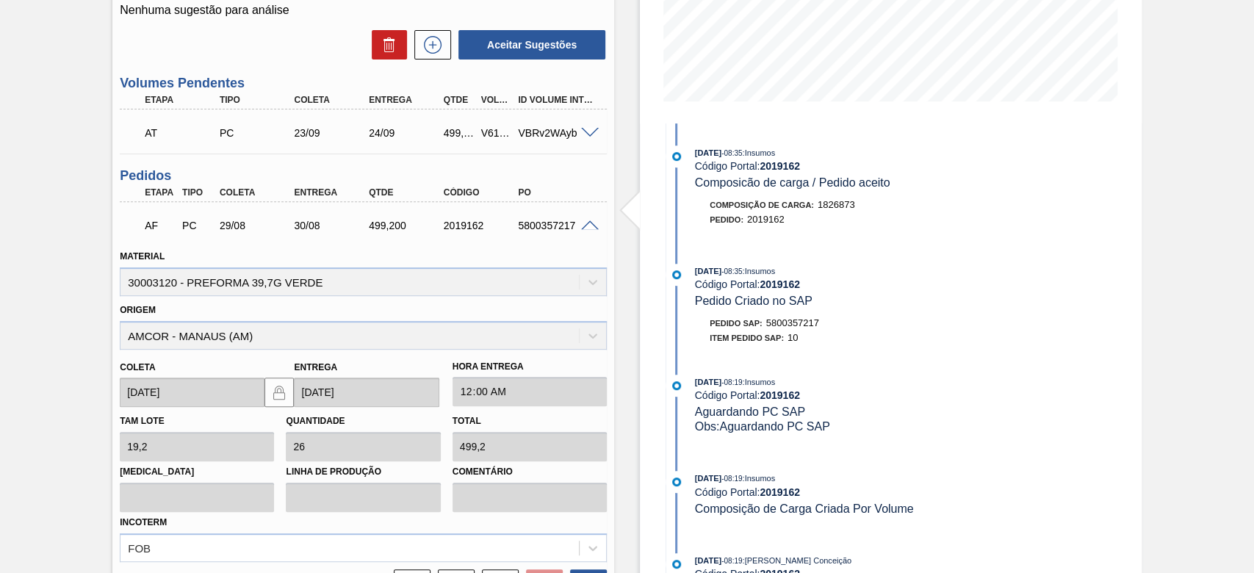
scroll to position [417, 0]
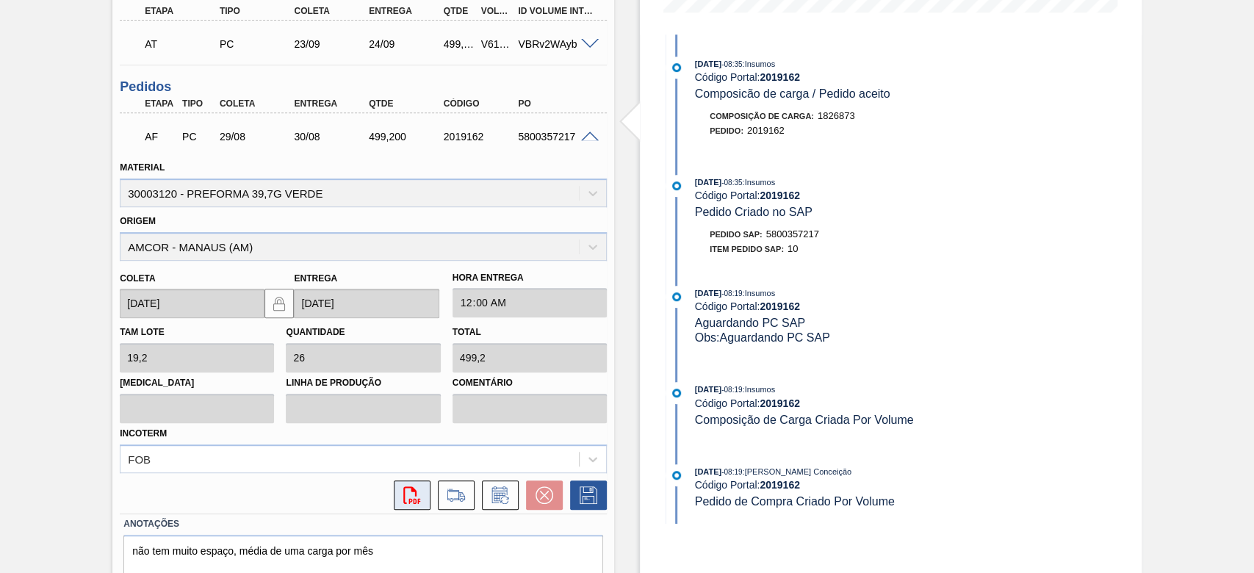
click at [411, 497] on icon "svg{fill:#ff0000}" at bounding box center [412, 495] width 18 height 18
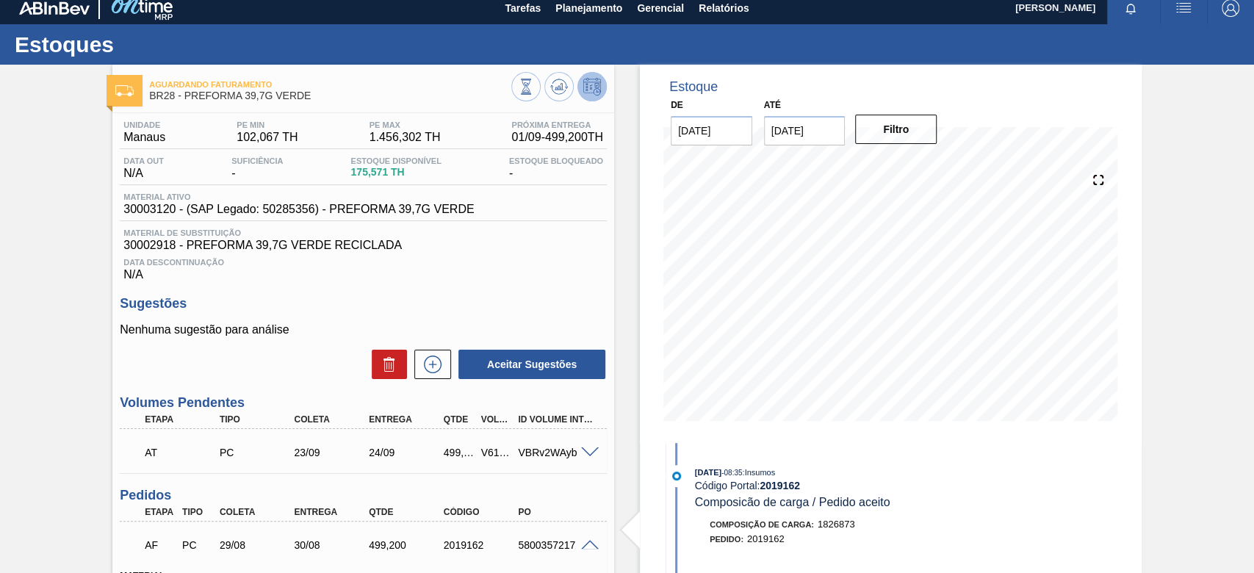
scroll to position [0, 0]
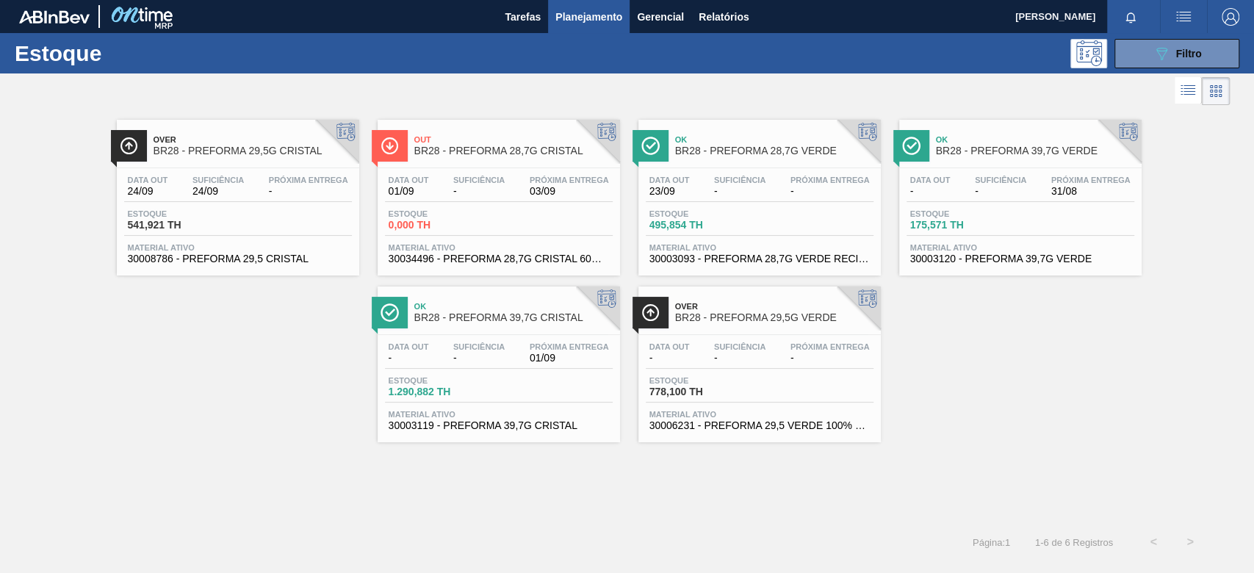
click at [457, 350] on span "Suficiência" at bounding box center [478, 346] width 51 height 9
click at [1134, 50] on button "089F7B8B-B2A5-4AFE-B5C0-19BA573D28AC Filtro" at bounding box center [1176, 53] width 125 height 29
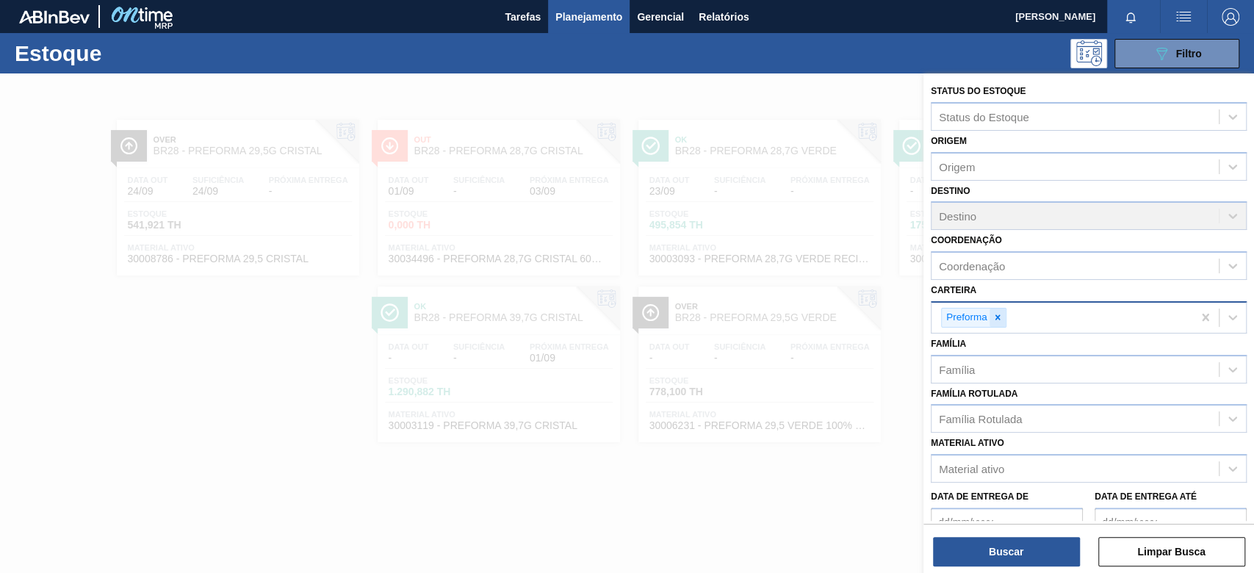
click at [1001, 317] on icon at bounding box center [997, 317] width 10 height 10
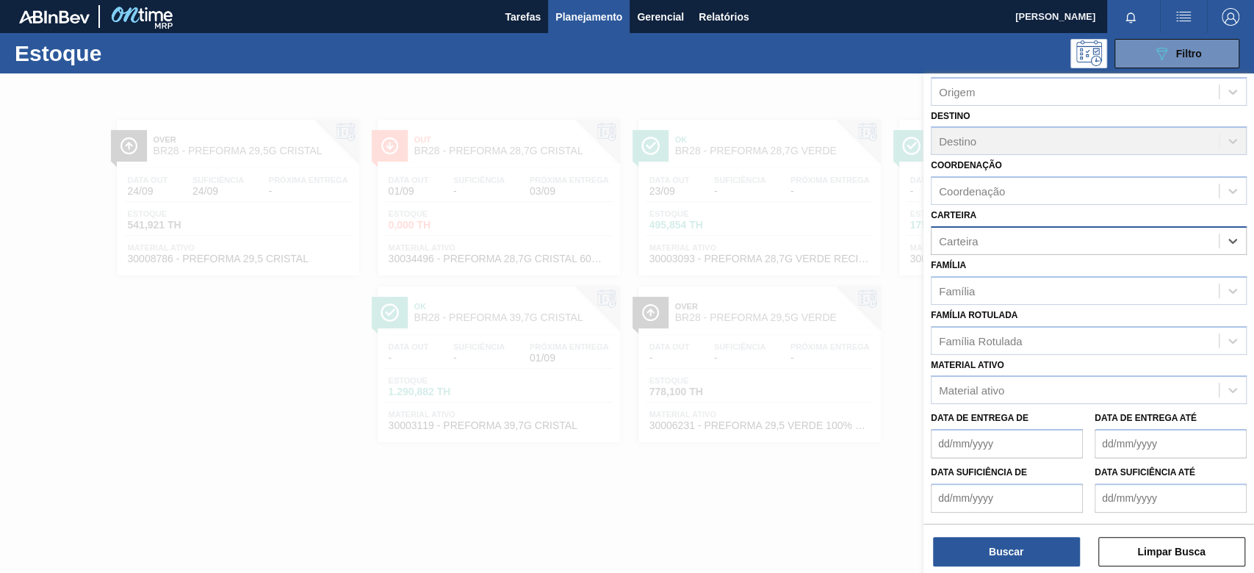
scroll to position [126, 0]
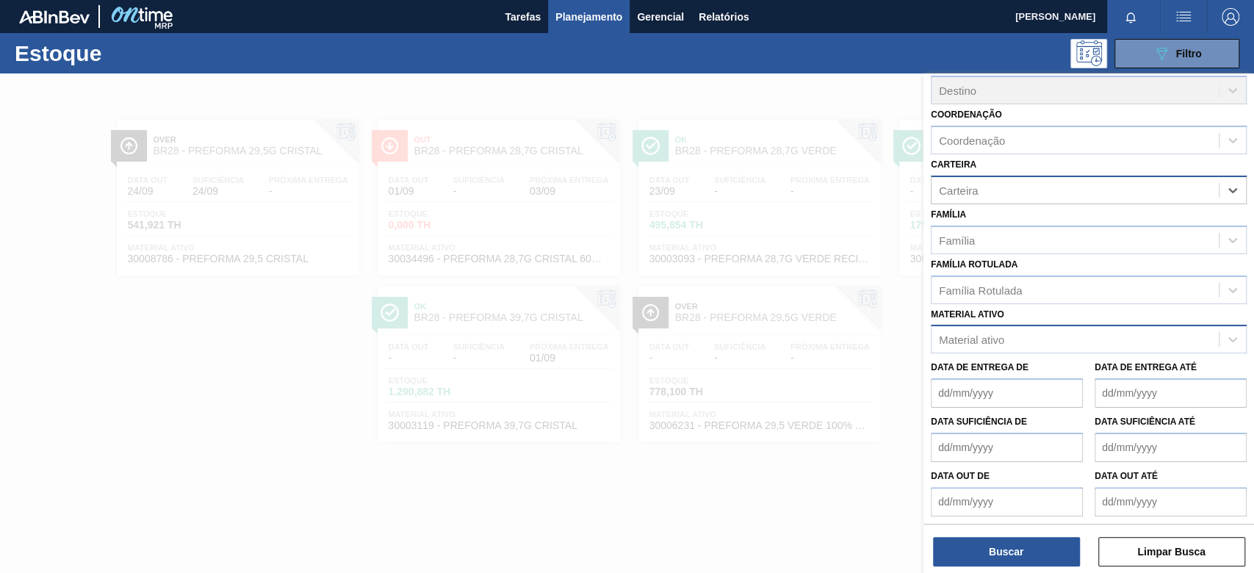
click at [1044, 325] on div "Material ativo" at bounding box center [1089, 339] width 316 height 29
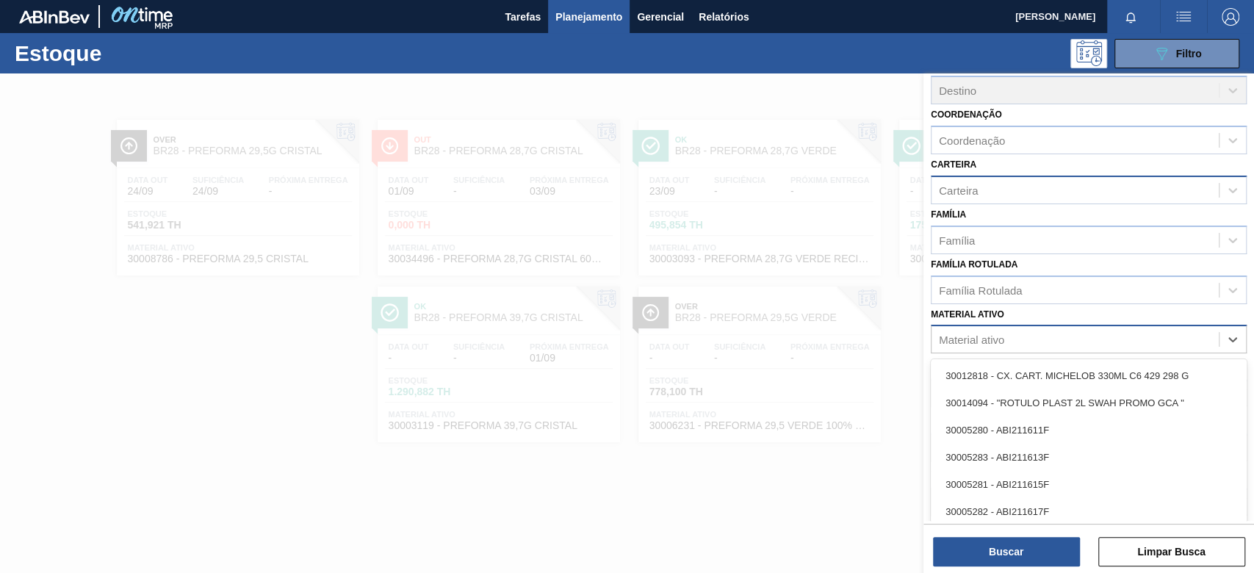
paste ativo "30030650"
type ativo "30030650"
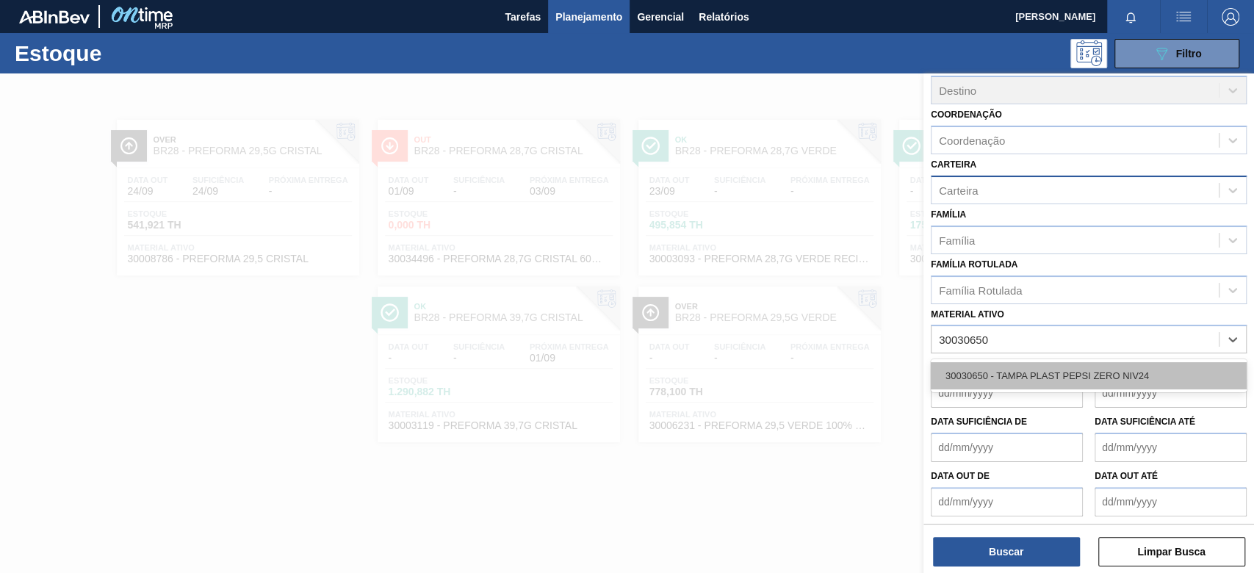
click at [1037, 364] on div "30030650 - TAMPA PLAST PEPSI ZERO NIV24" at bounding box center [1089, 375] width 316 height 27
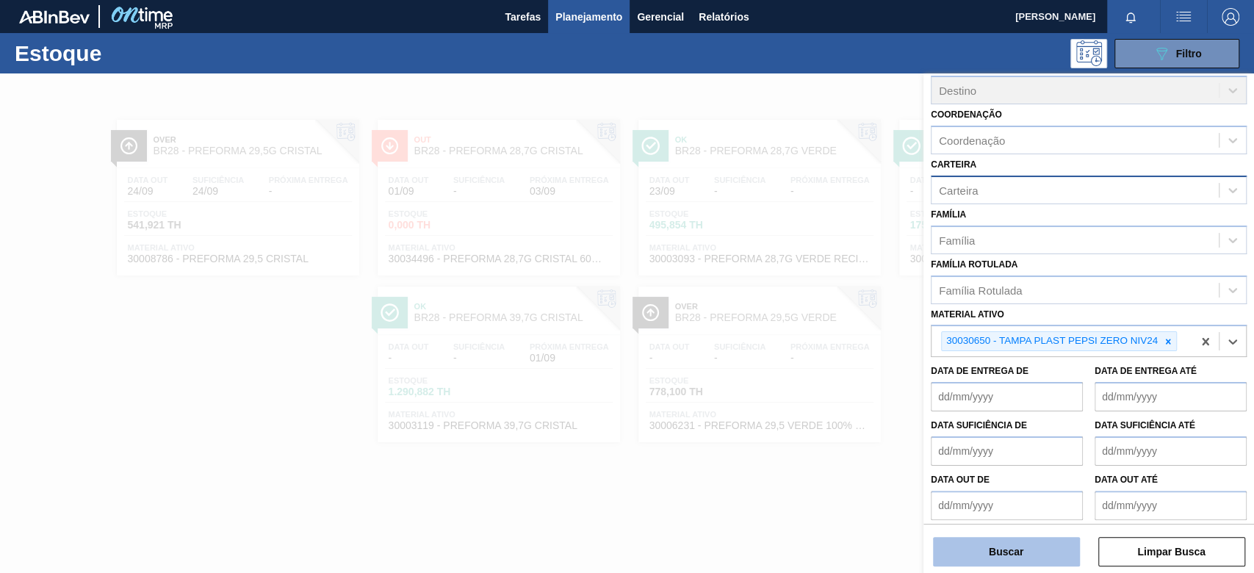
click at [1025, 552] on button "Buscar" at bounding box center [1006, 551] width 147 height 29
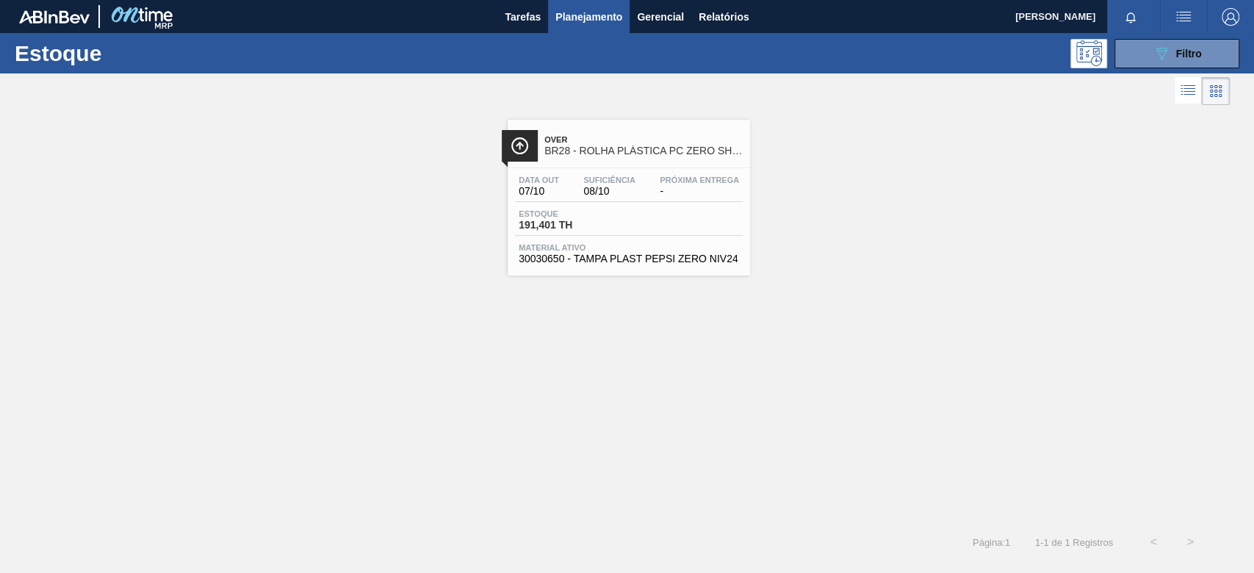
click at [642, 214] on div "Estoque 191,401 TH" at bounding box center [629, 222] width 228 height 26
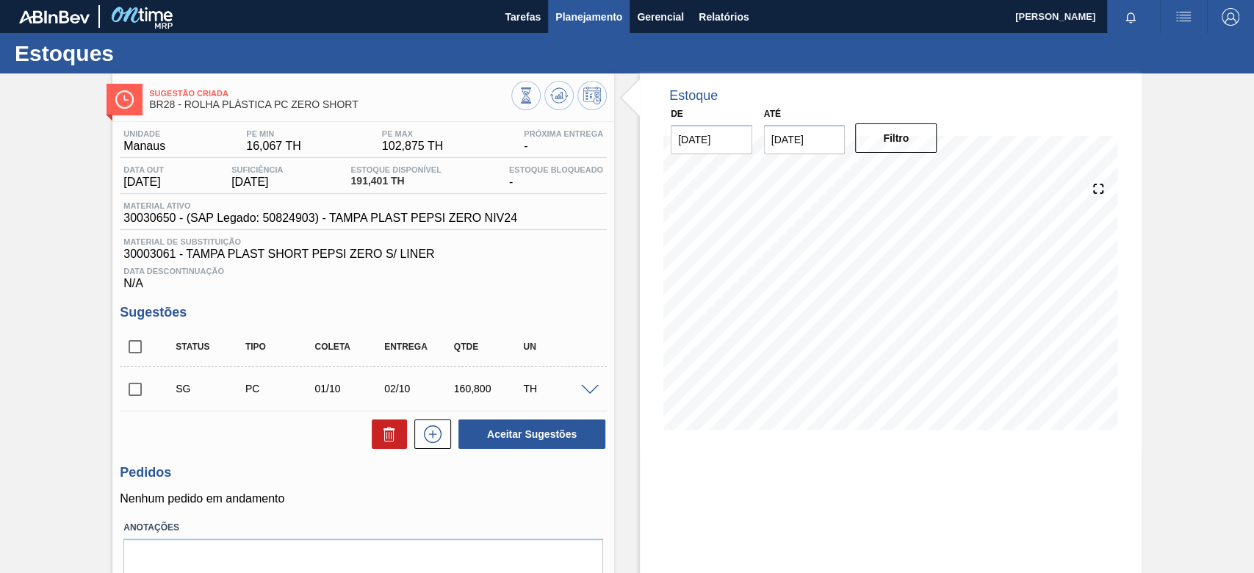
click at [610, 26] on button "Planejamento" at bounding box center [589, 16] width 82 height 33
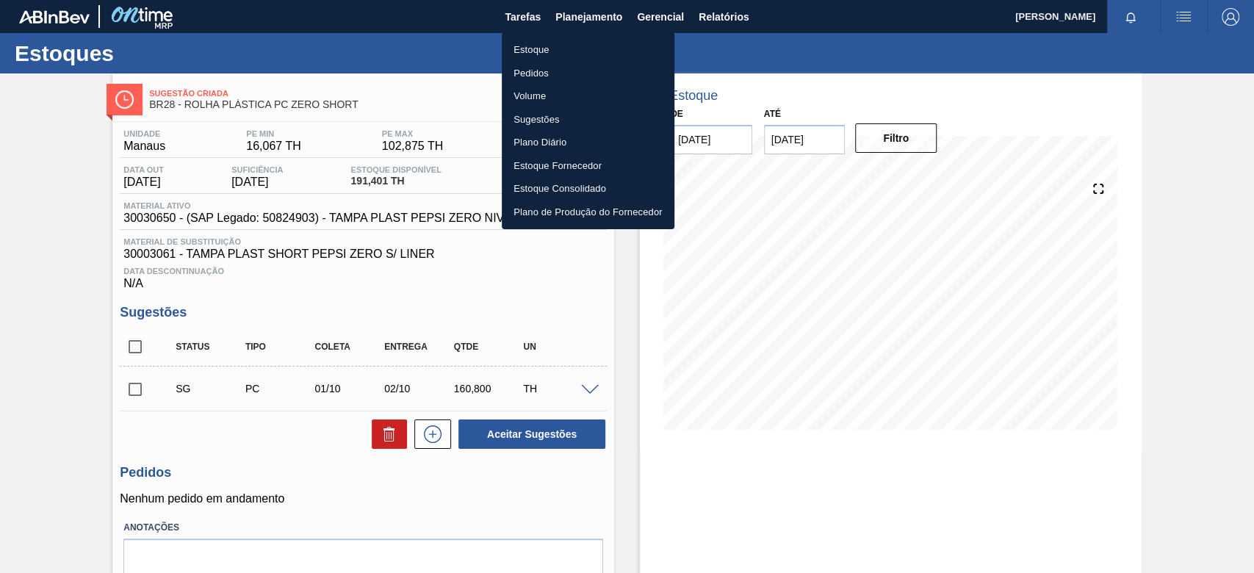
click at [558, 50] on li "Estoque" at bounding box center [588, 50] width 173 height 24
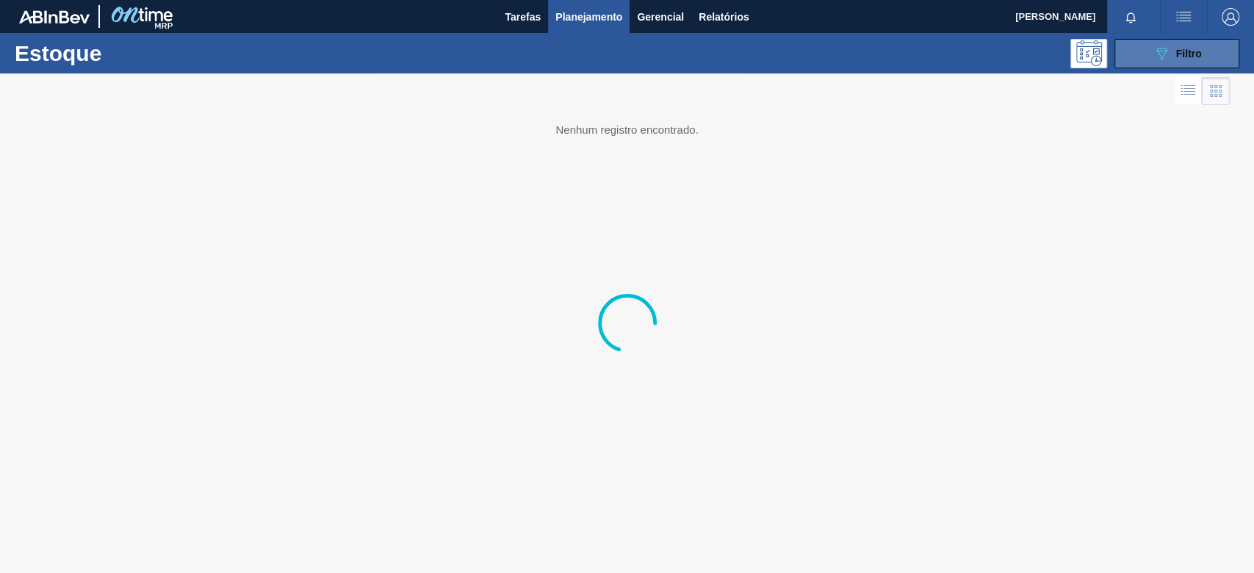
click at [1170, 56] on div "089F7B8B-B2A5-4AFE-B5C0-19BA573D28AC Filtro" at bounding box center [1177, 54] width 49 height 18
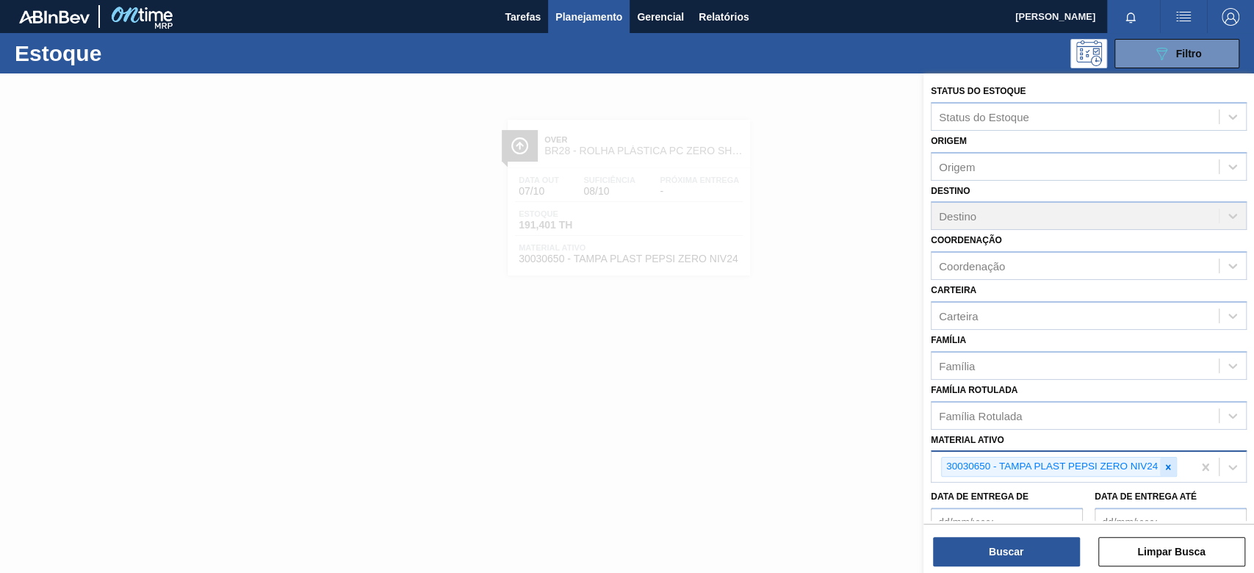
click at [1160, 465] on div at bounding box center [1168, 467] width 16 height 18
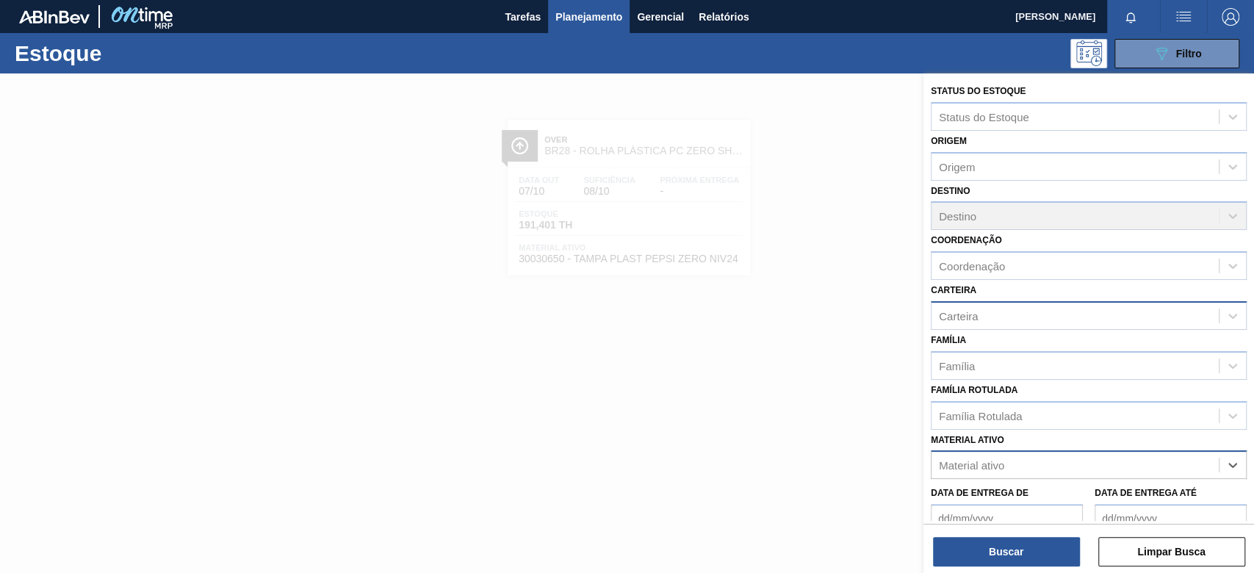
click at [976, 314] on div "Carteira" at bounding box center [958, 315] width 39 height 12
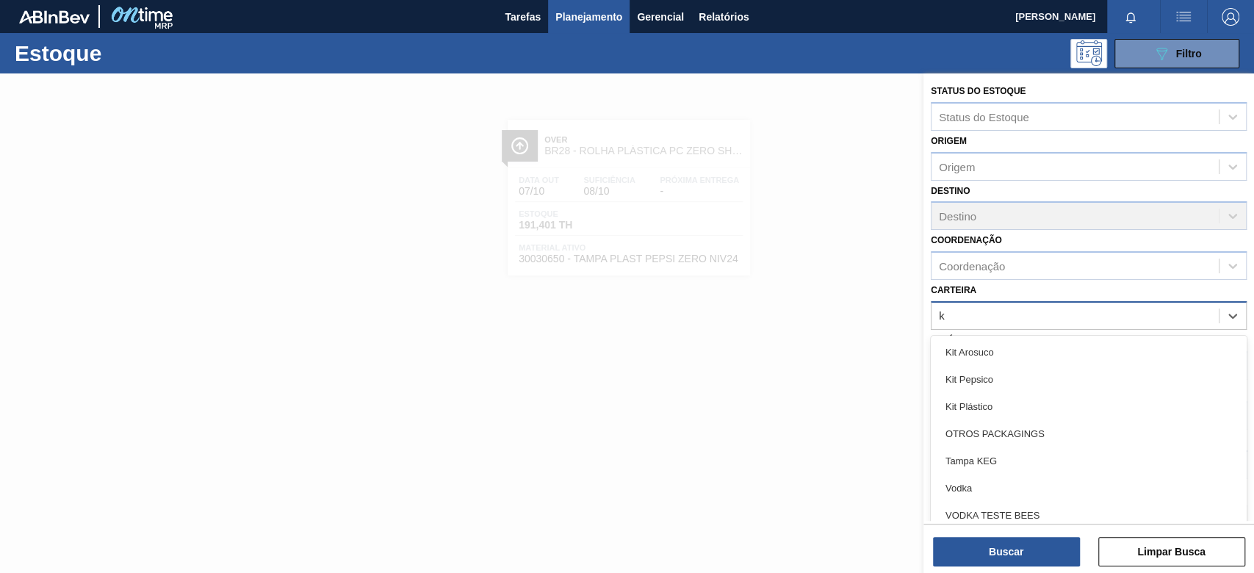
type input "ki"
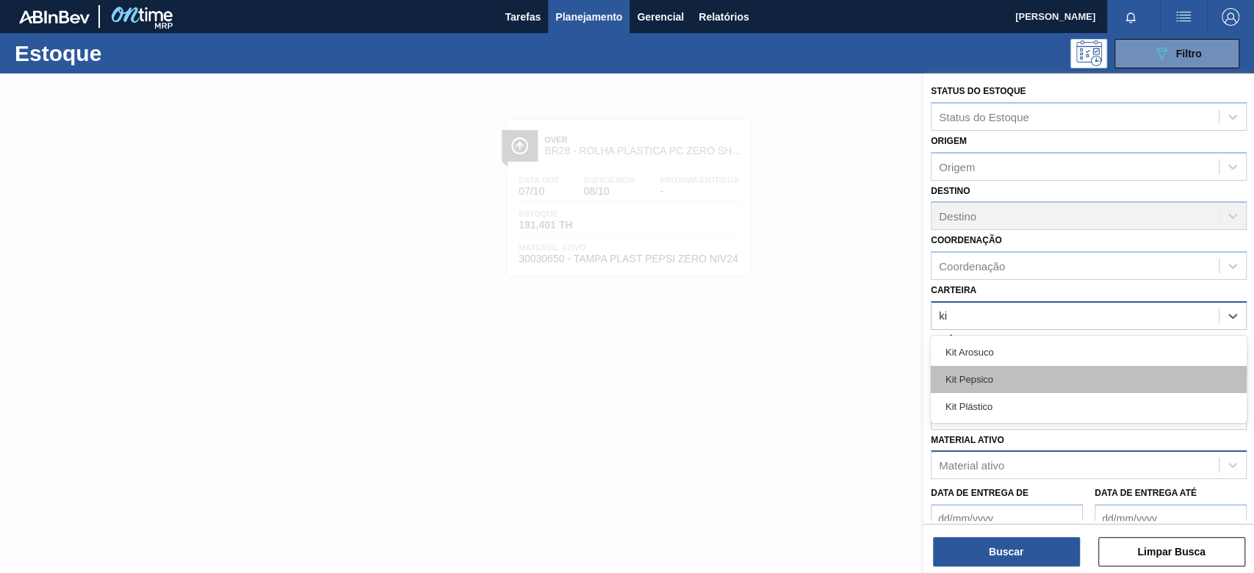
click at [999, 383] on div "Kit Pepsico" at bounding box center [1089, 379] width 316 height 27
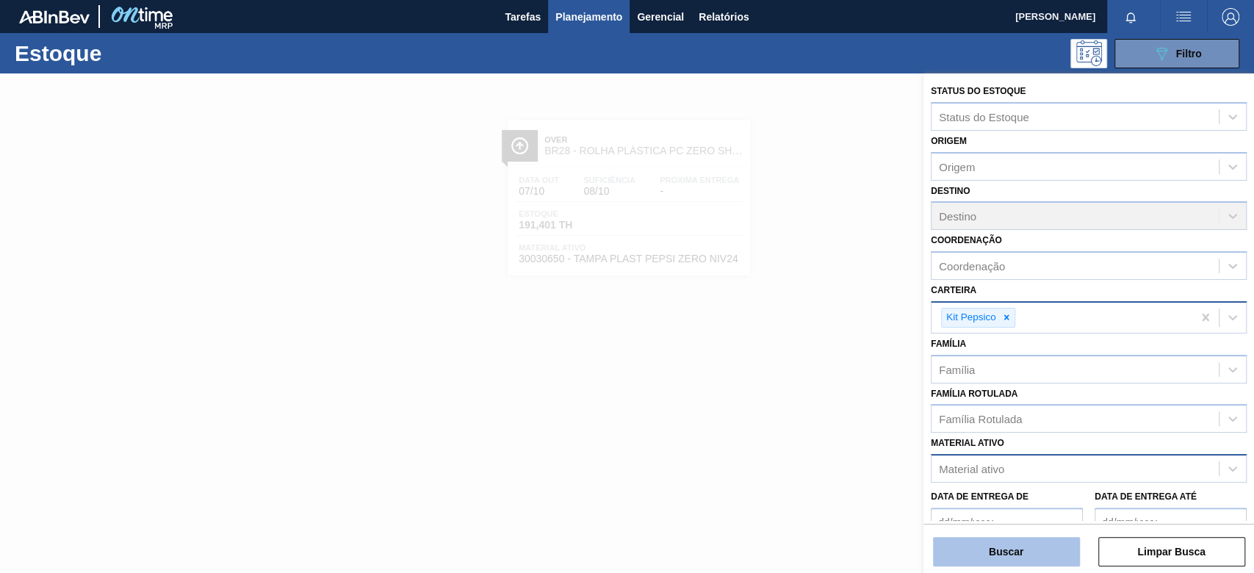
click at [1011, 561] on button "Buscar" at bounding box center [1006, 551] width 147 height 29
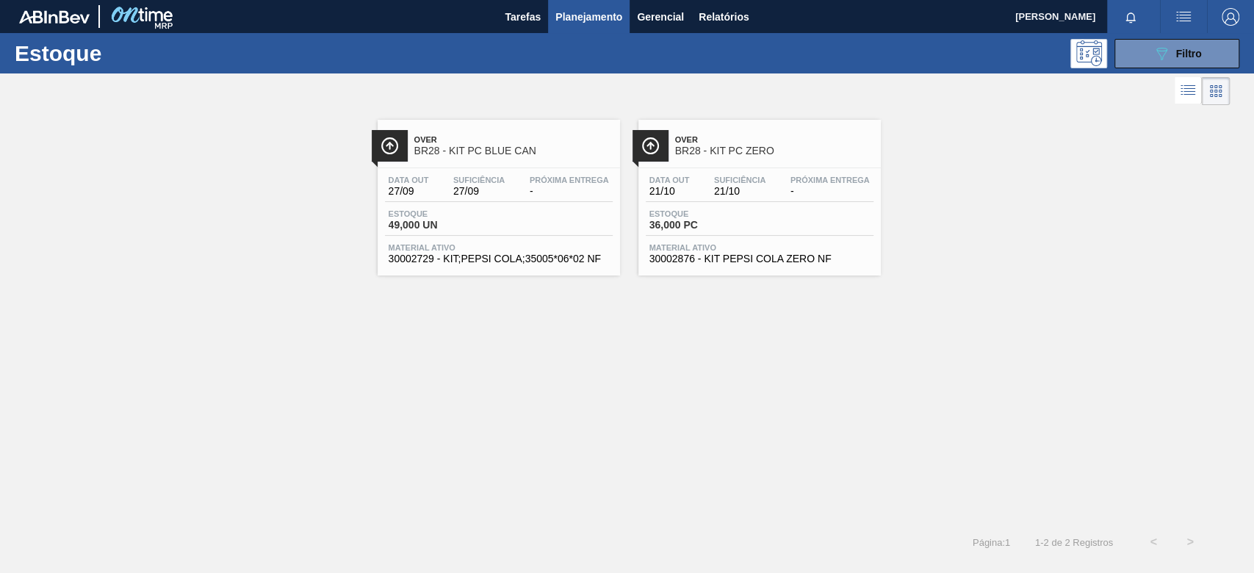
click at [552, 214] on div "Estoque 49,000 UN" at bounding box center [499, 222] width 228 height 26
